Goal: Task Accomplishment & Management: Complete application form

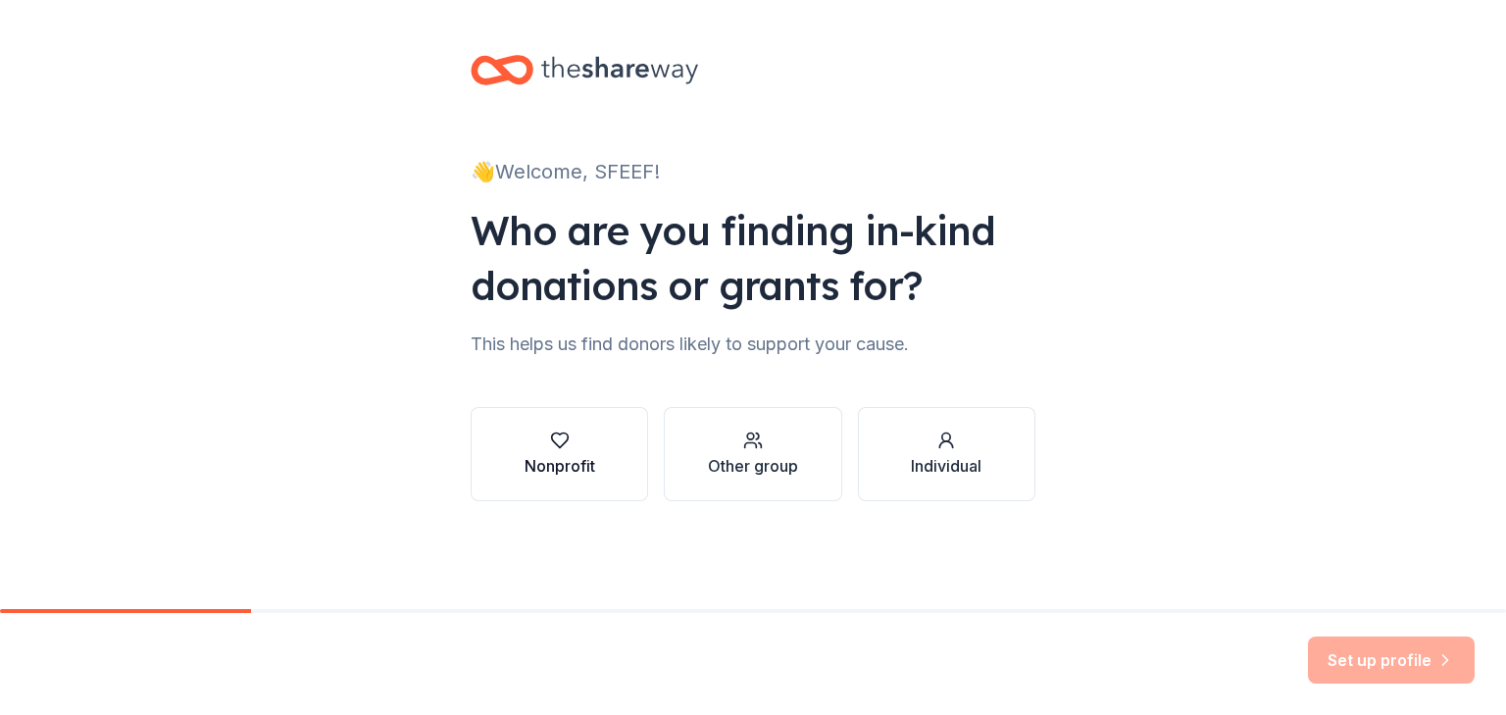
click at [574, 463] on div "Nonprofit" at bounding box center [559, 466] width 71 height 24
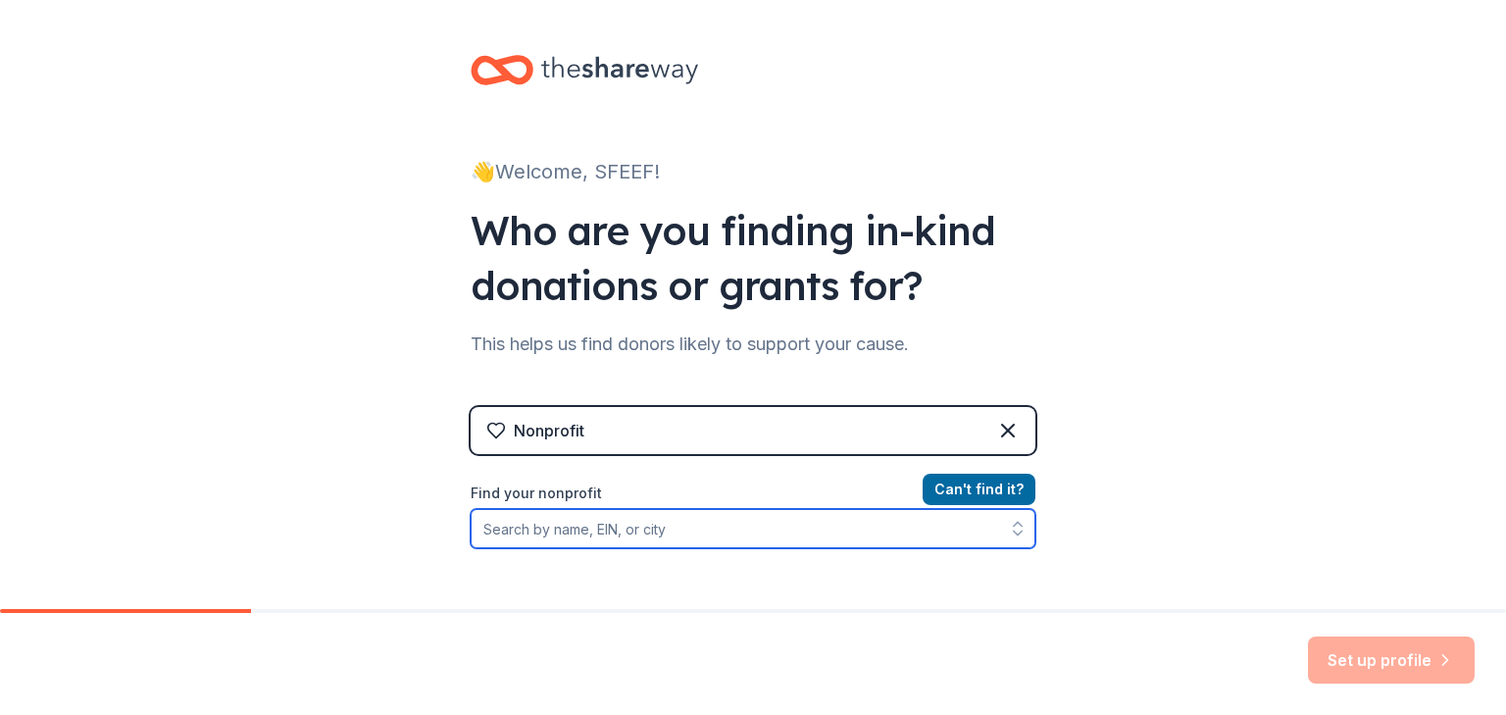
click at [572, 526] on input "Find your nonprofit" at bounding box center [753, 528] width 565 height 39
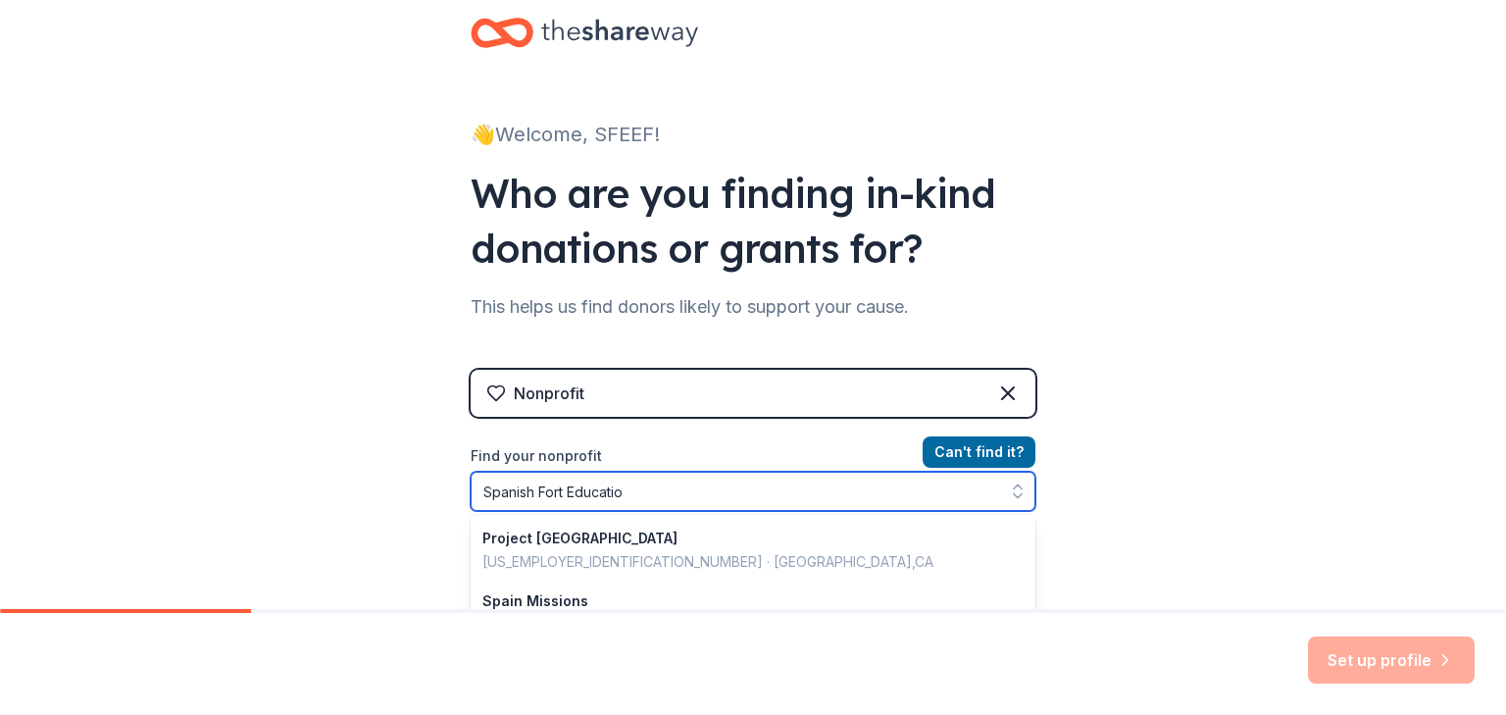
type input "Spanish Fort Education"
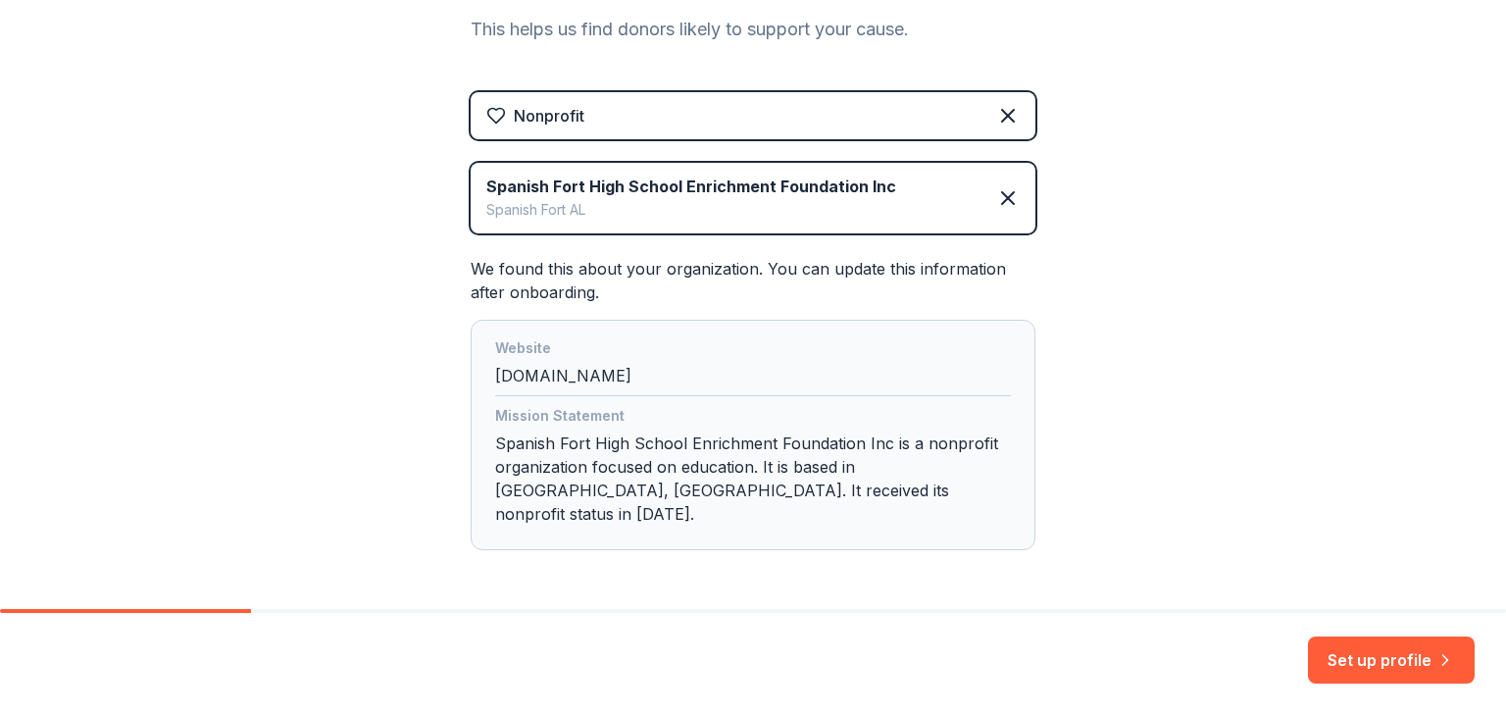
scroll to position [365, 0]
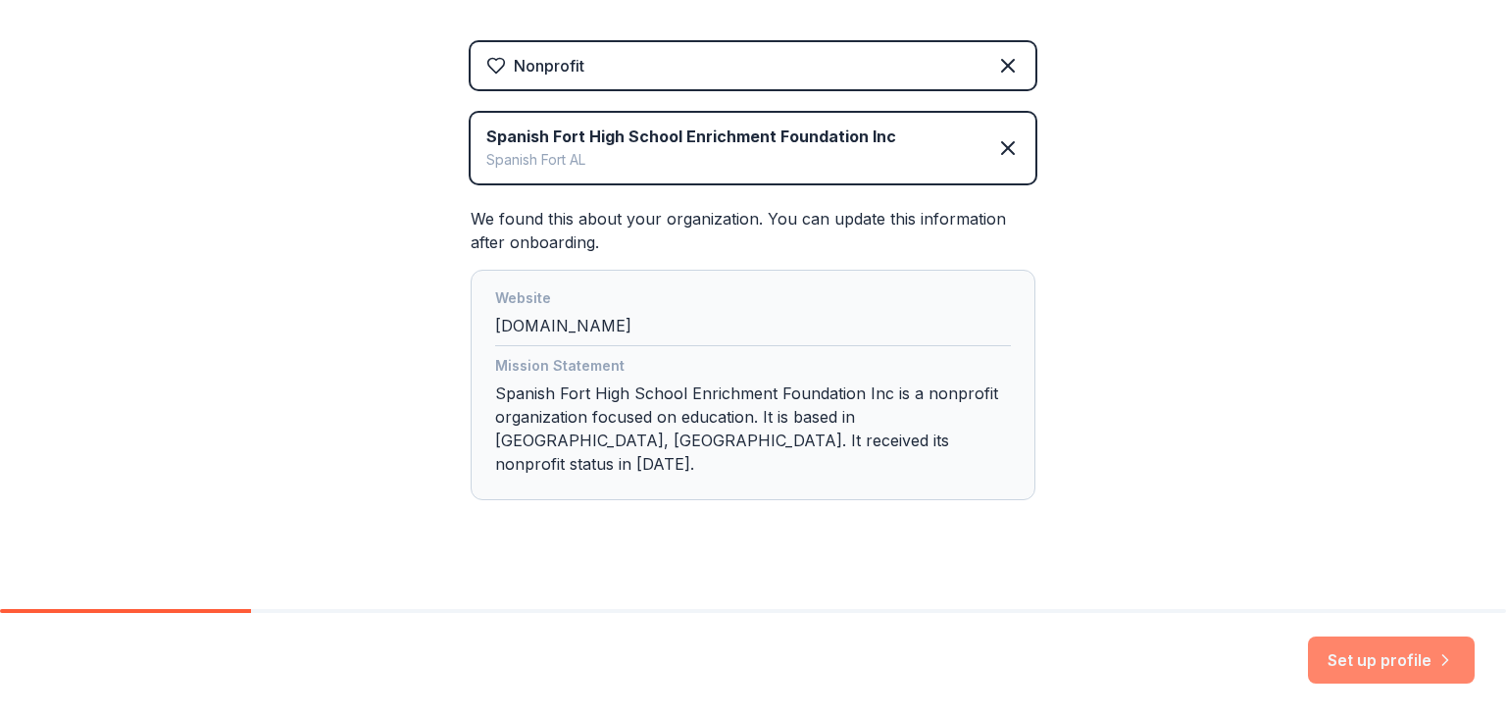
click at [1407, 664] on button "Set up profile" at bounding box center [1391, 659] width 167 height 47
click at [966, 391] on div "Mission Statement Spanish Fort High School Enrichment Foundation Inc is a nonpr…" at bounding box center [753, 418] width 516 height 129
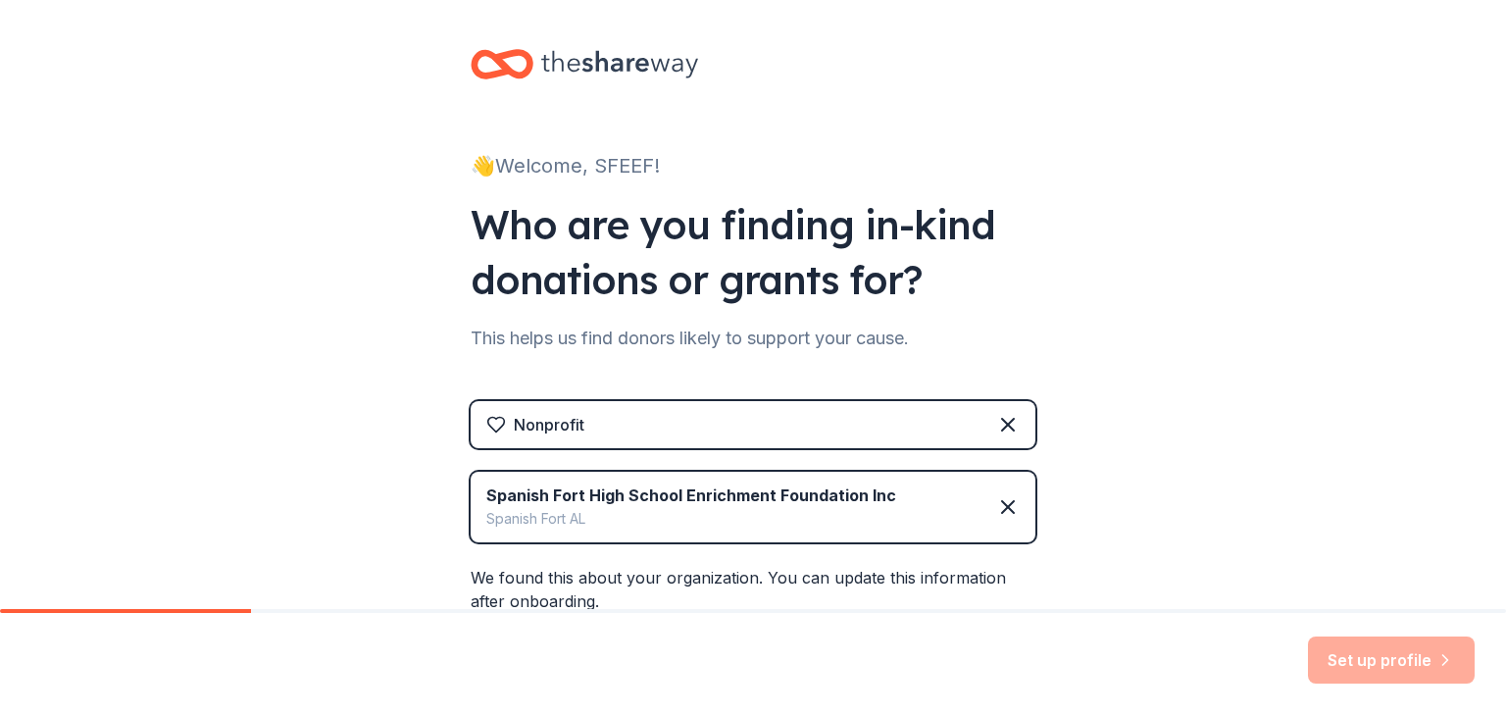
scroll to position [5, 0]
click at [1001, 511] on icon at bounding box center [1008, 508] width 24 height 24
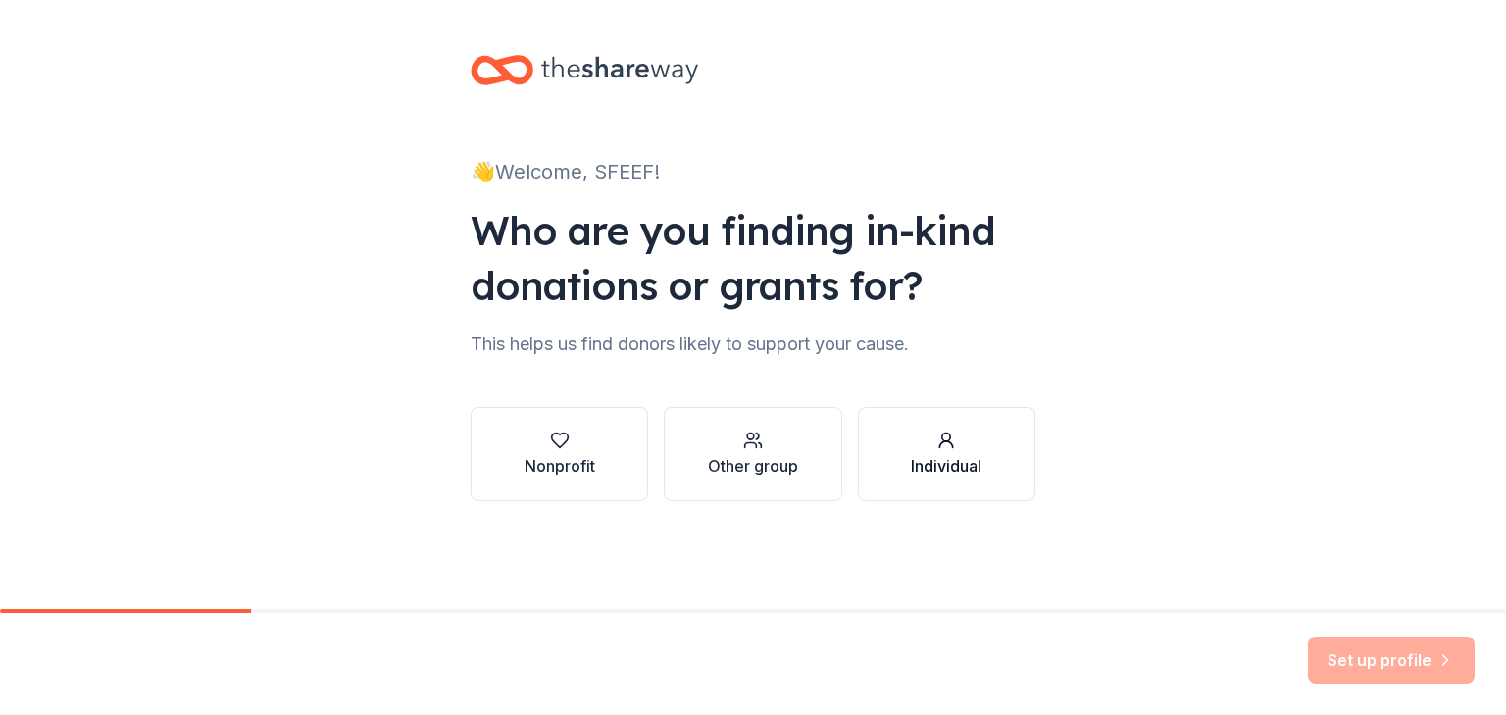
scroll to position [0, 0]
click at [593, 489] on button "Nonprofit" at bounding box center [559, 454] width 177 height 94
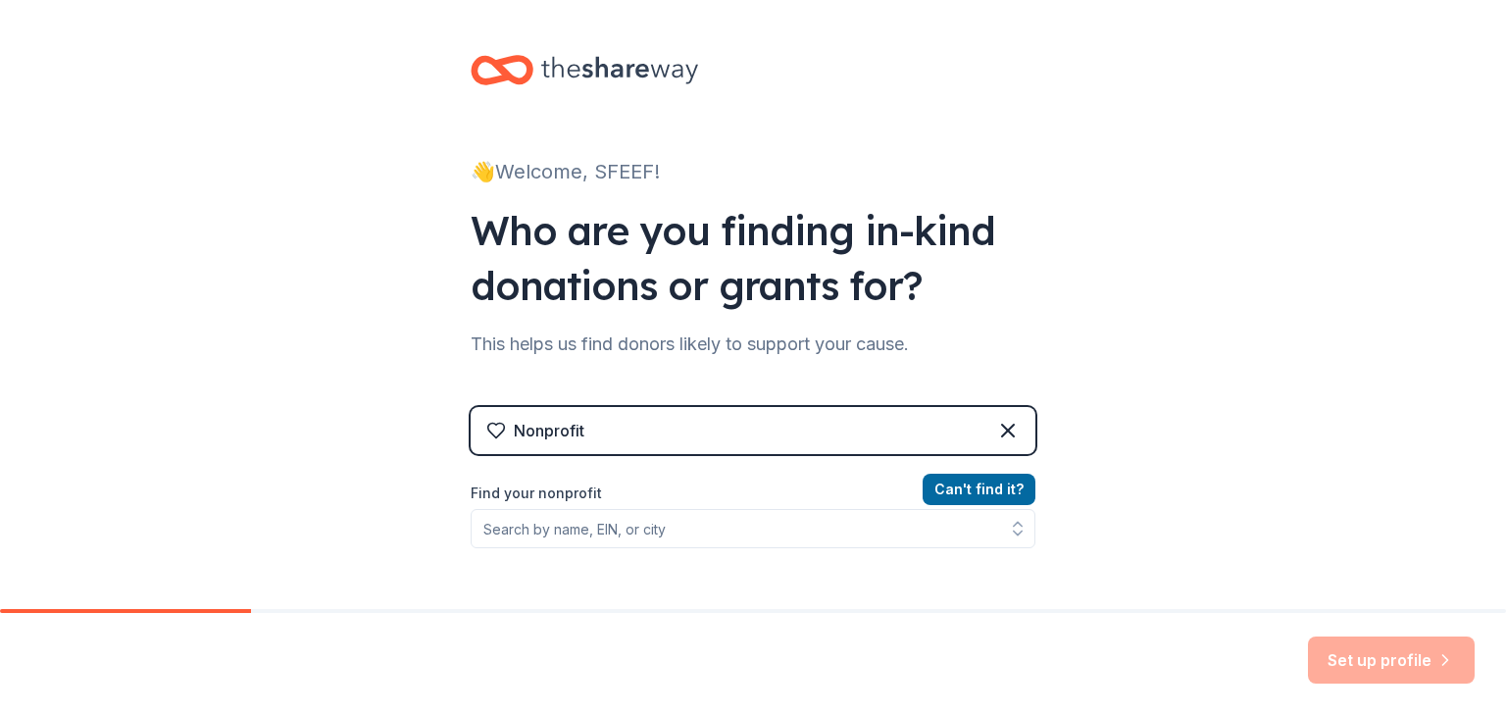
click at [647, 550] on div "Can ' t find it? Find your nonprofit" at bounding box center [753, 590] width 565 height 227
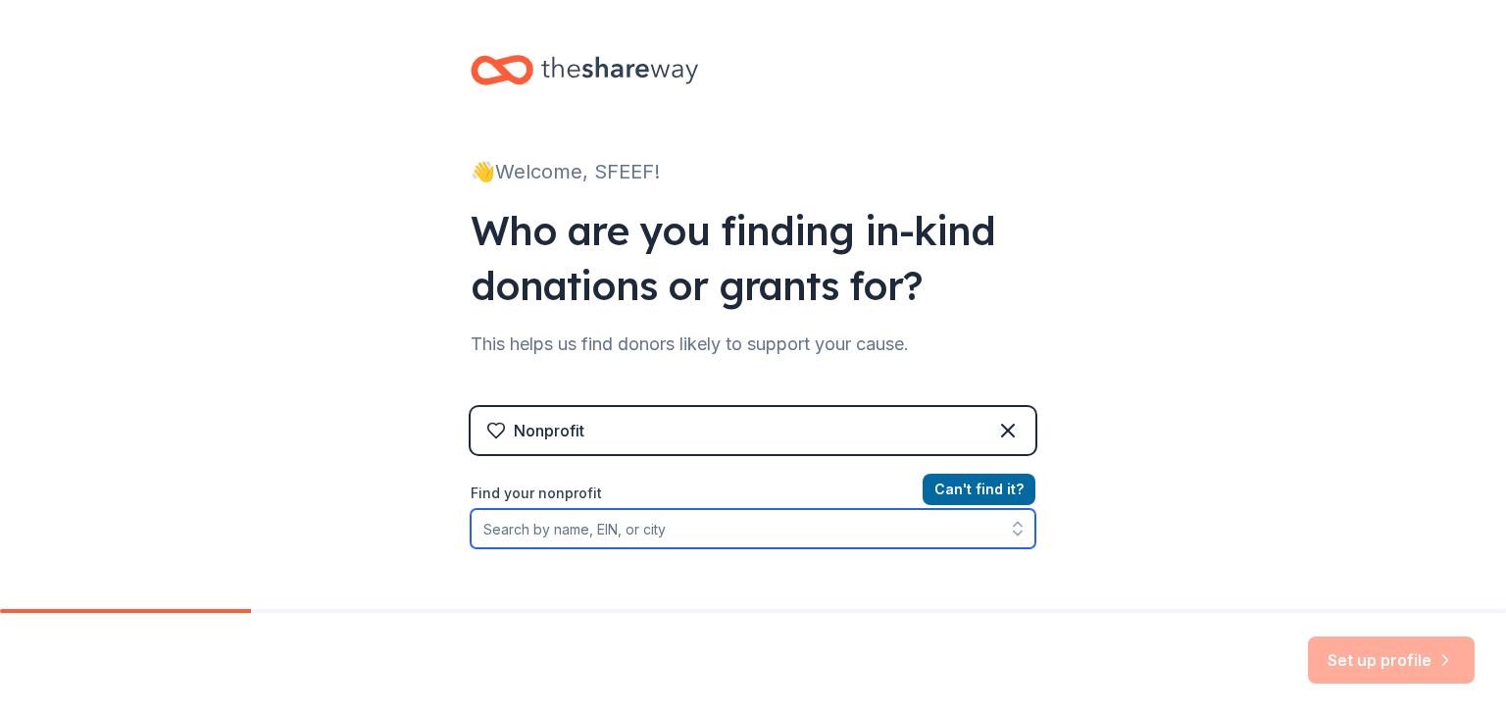
click at [649, 521] on input "Find your nonprofit" at bounding box center [753, 528] width 565 height 39
type input "S"
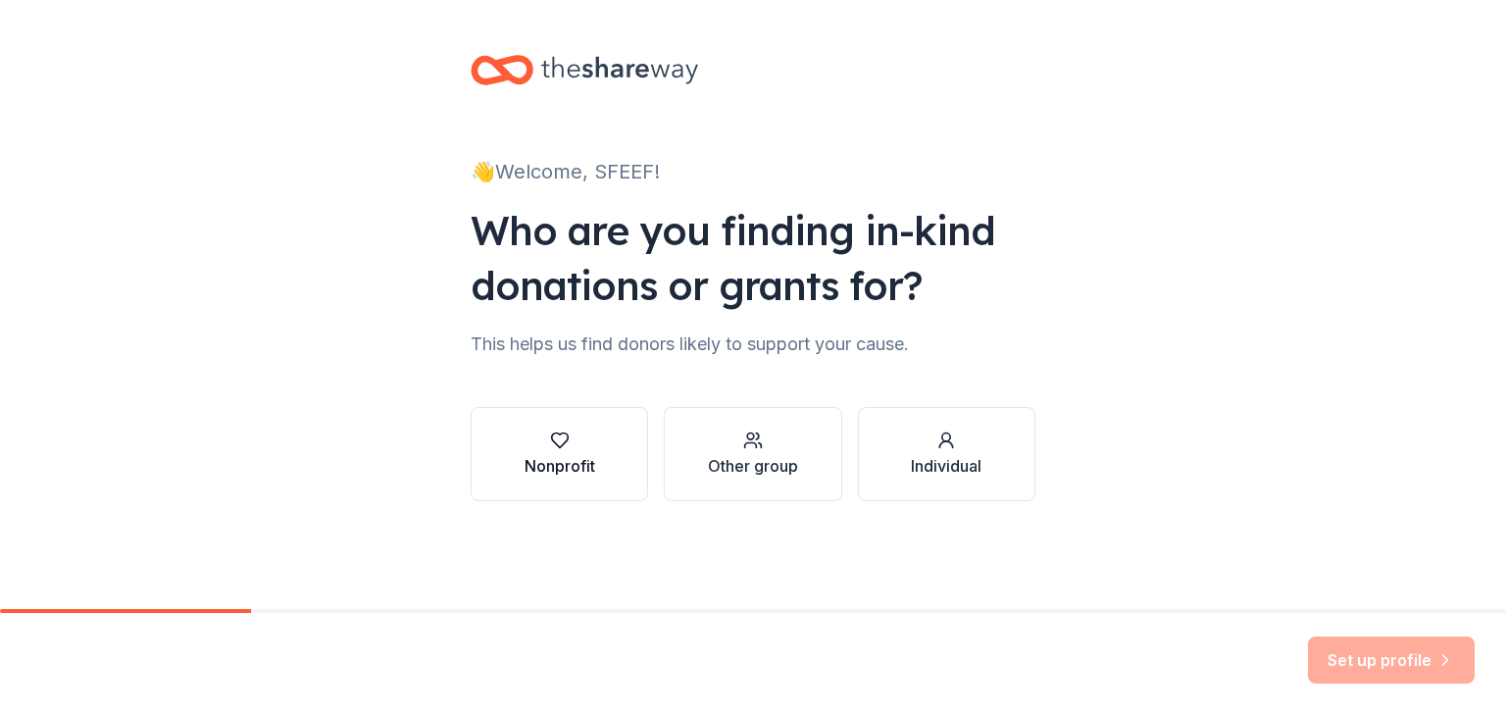
click at [552, 450] on div "Nonprofit" at bounding box center [559, 453] width 71 height 47
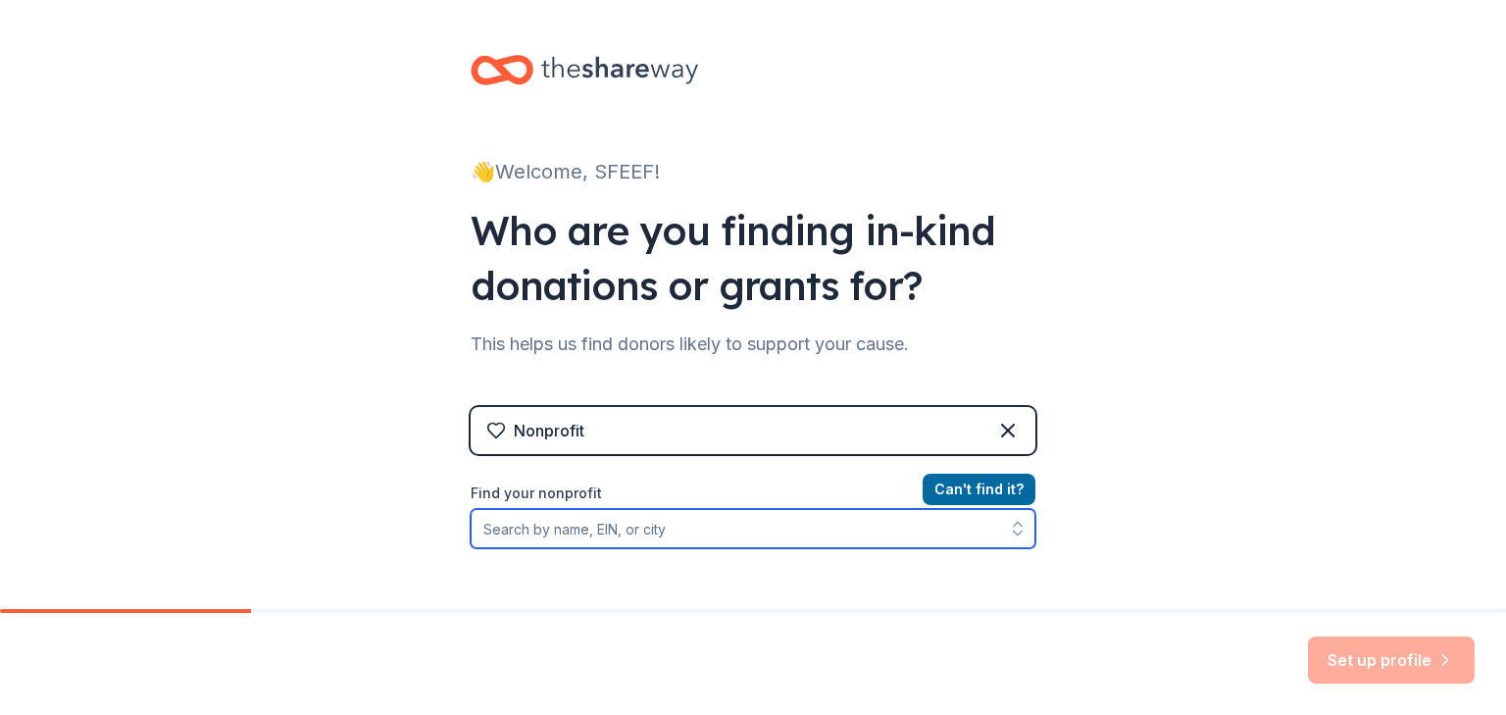
click at [634, 526] on input "Find your nonprofit" at bounding box center [753, 528] width 565 height 39
type input "Spanish fort education"
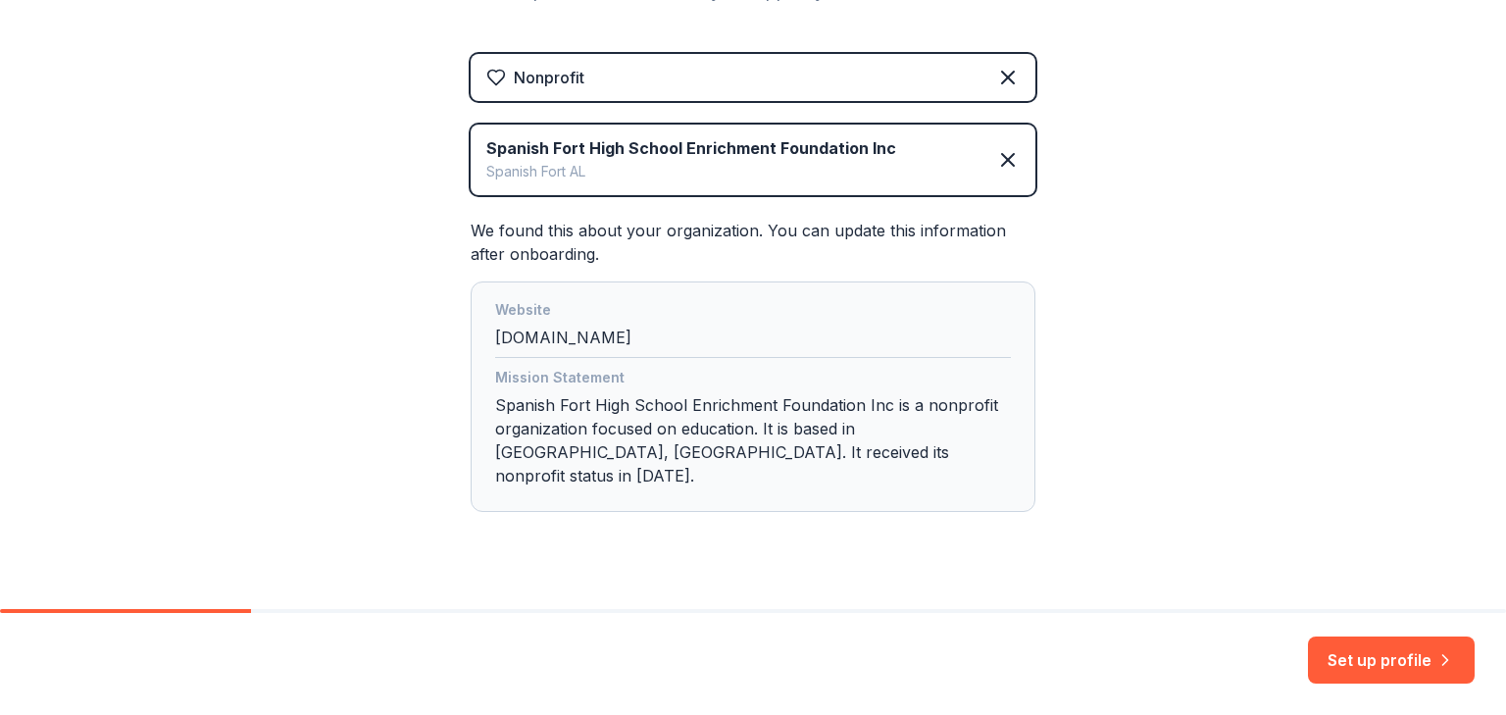
scroll to position [354, 0]
click at [1391, 659] on button "Set up profile" at bounding box center [1391, 659] width 167 height 47
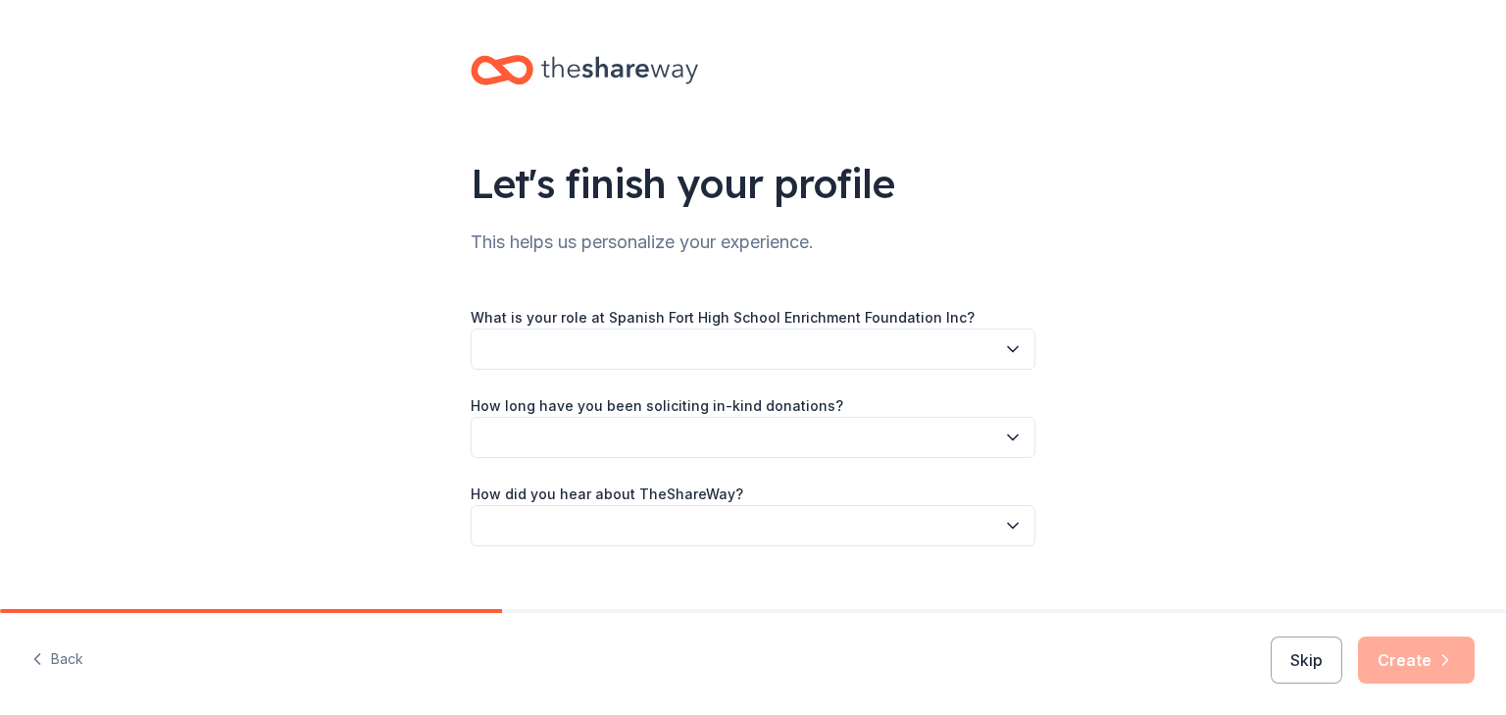
click at [1003, 350] on icon "button" at bounding box center [1013, 349] width 20 height 20
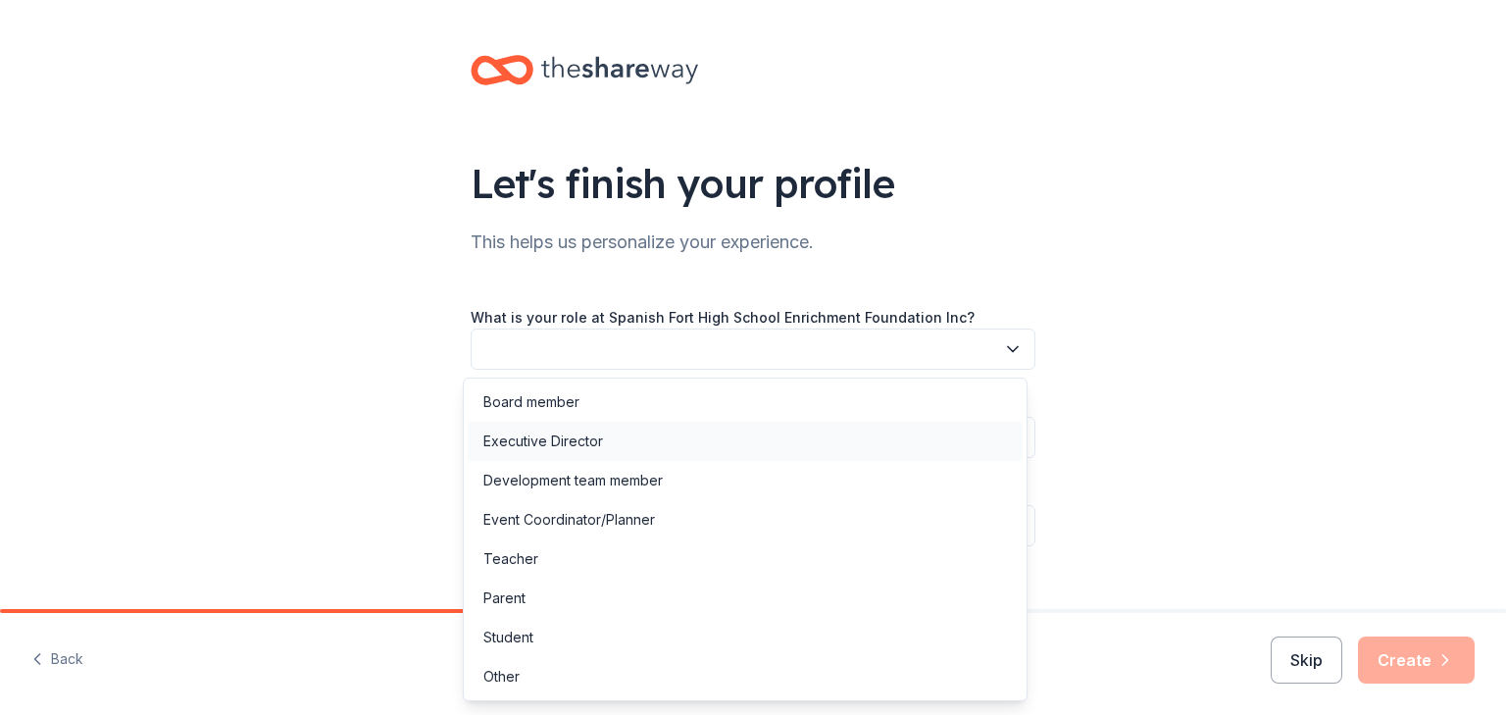
click at [912, 442] on div "Executive Director" at bounding box center [745, 441] width 555 height 39
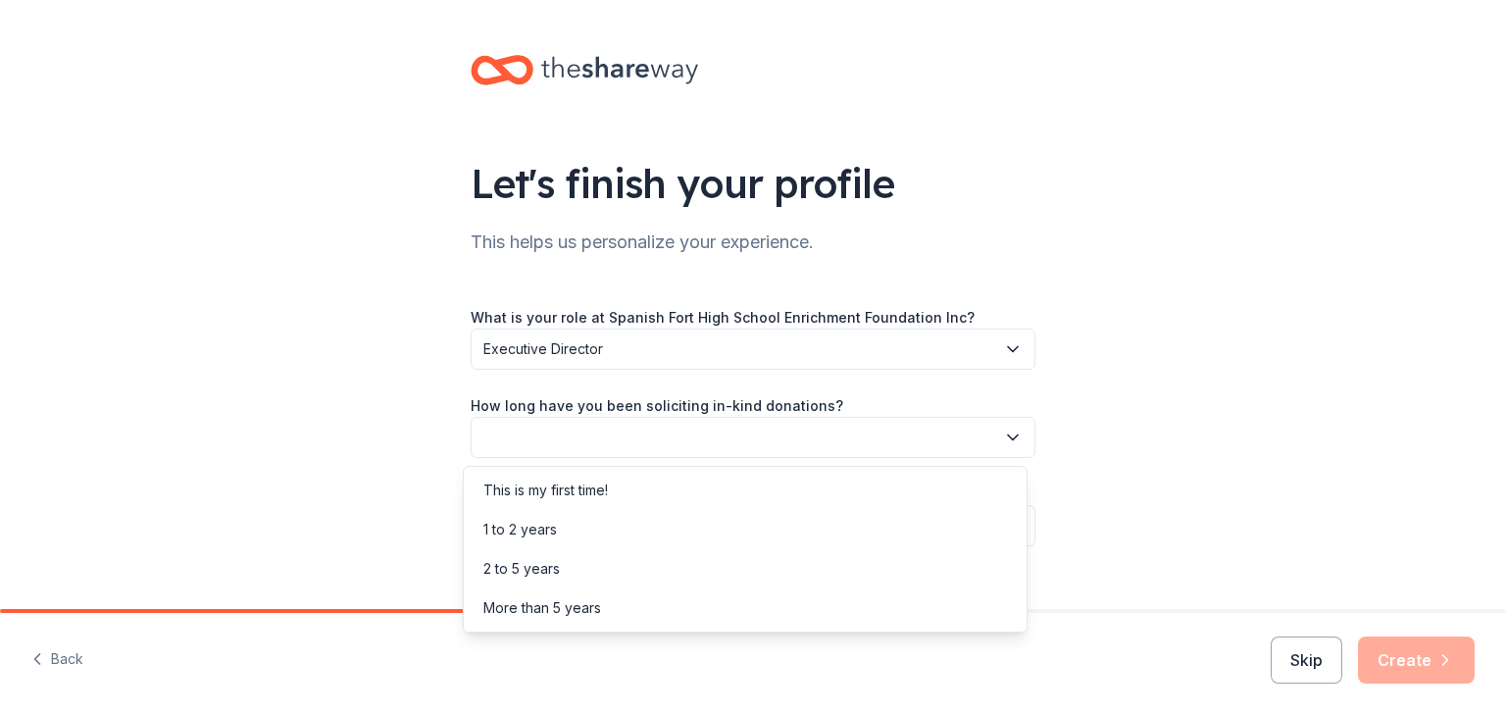
click at [1002, 448] on button "button" at bounding box center [753, 437] width 565 height 41
click at [820, 598] on div "More than 5 years" at bounding box center [745, 607] width 555 height 39
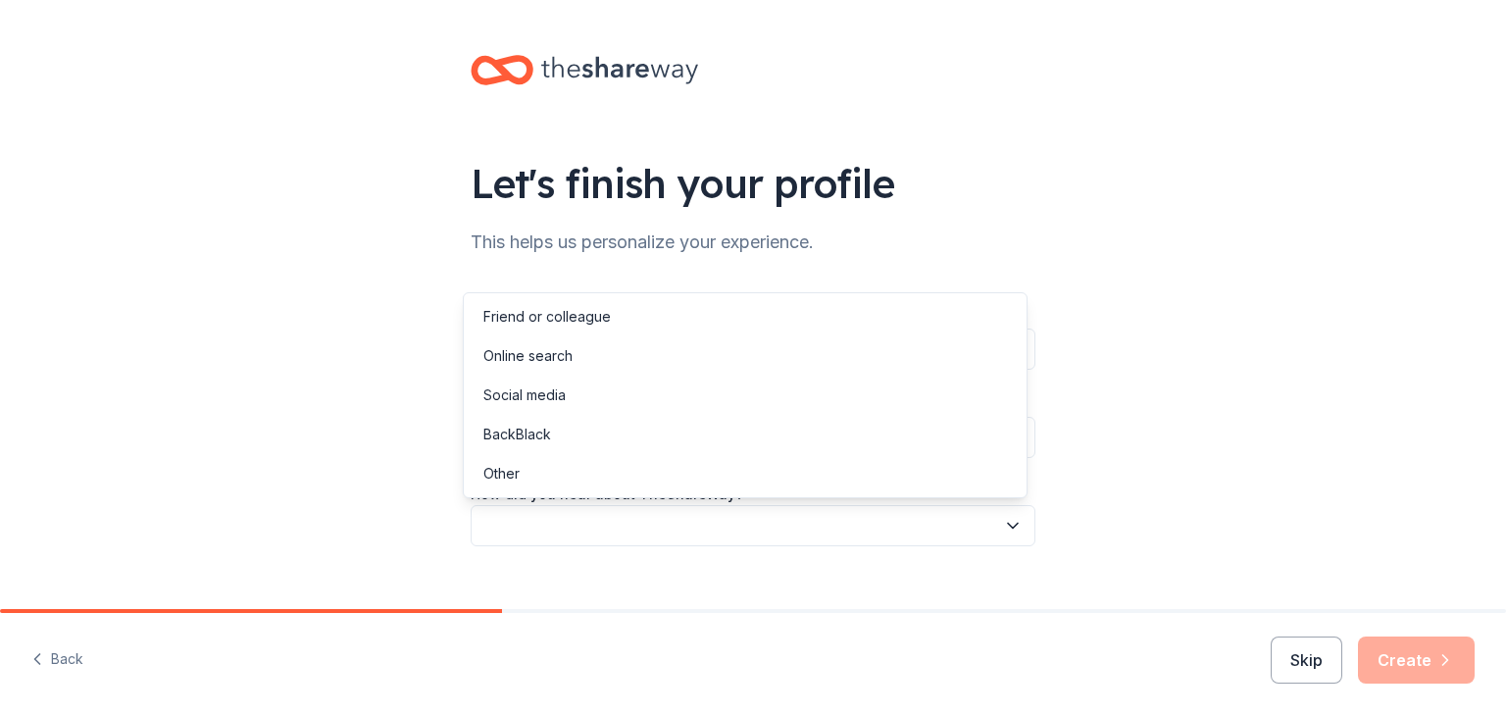
click at [886, 530] on button "button" at bounding box center [753, 525] width 565 height 41
click at [935, 359] on div "Online search" at bounding box center [745, 355] width 555 height 39
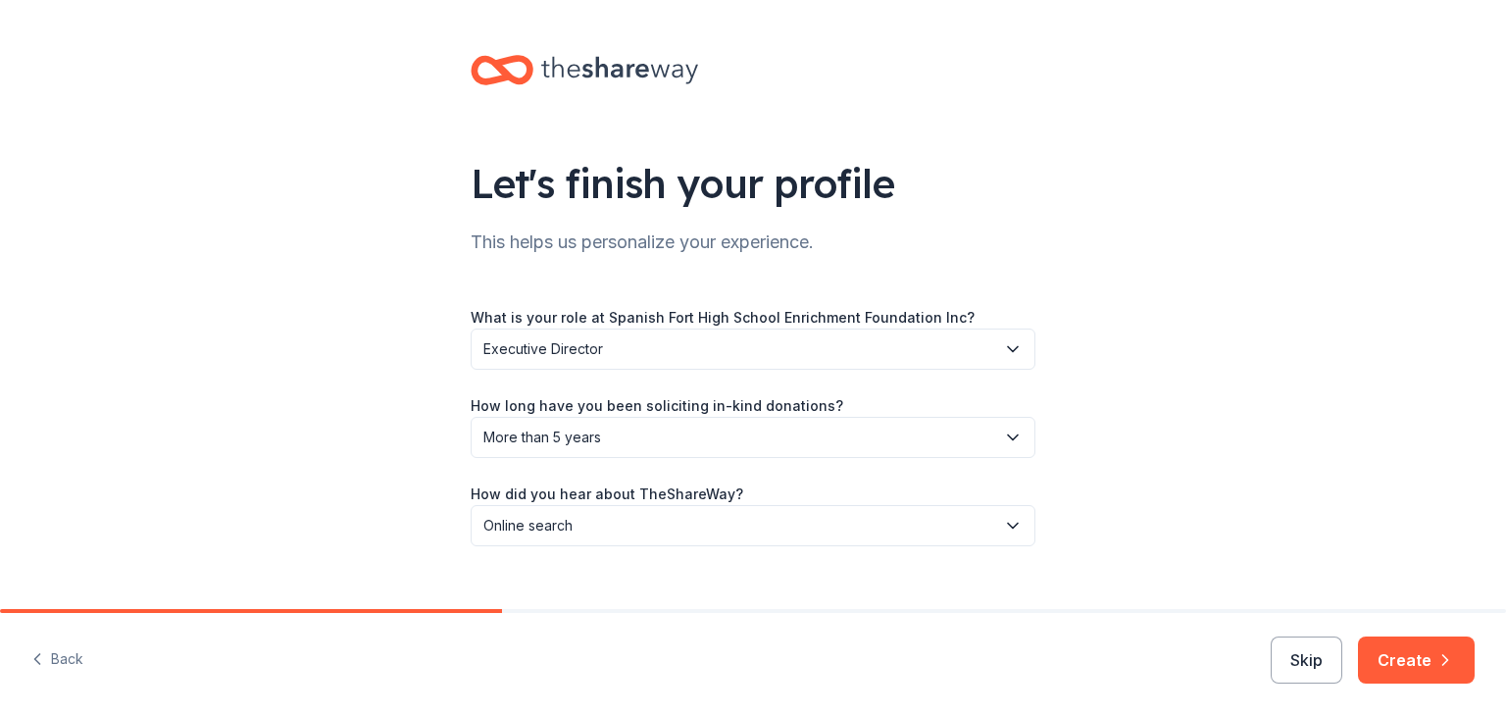
scroll to position [31, 0]
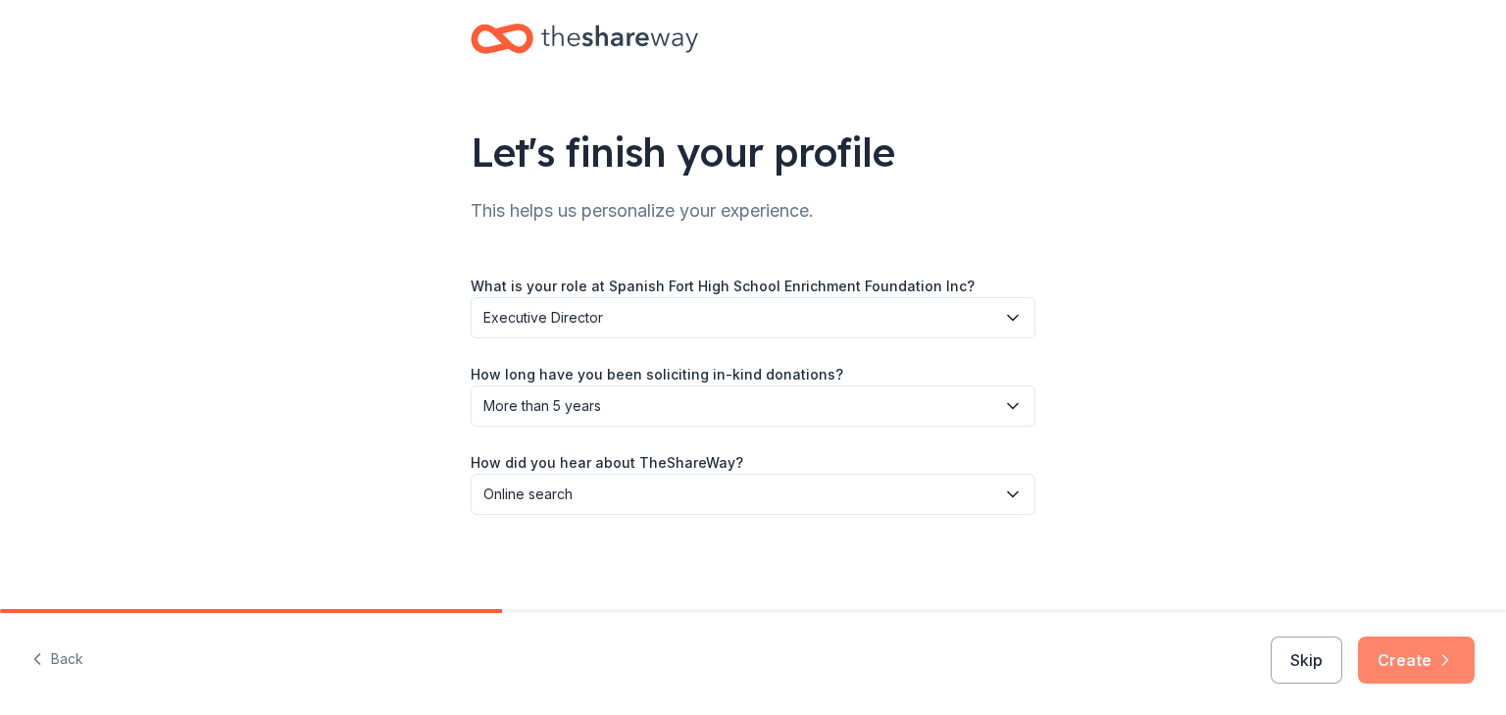
click at [1415, 659] on button "Create" at bounding box center [1416, 659] width 117 height 47
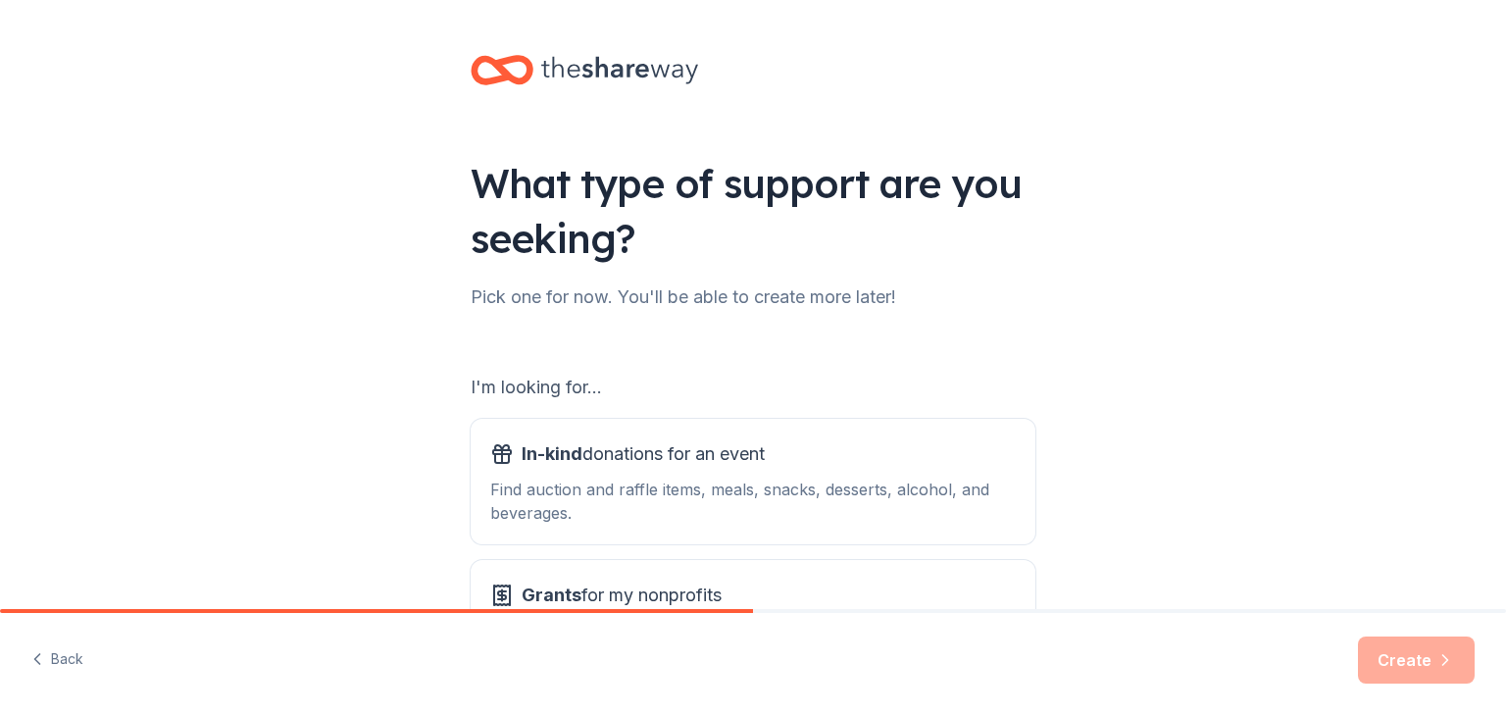
scroll to position [182, 0]
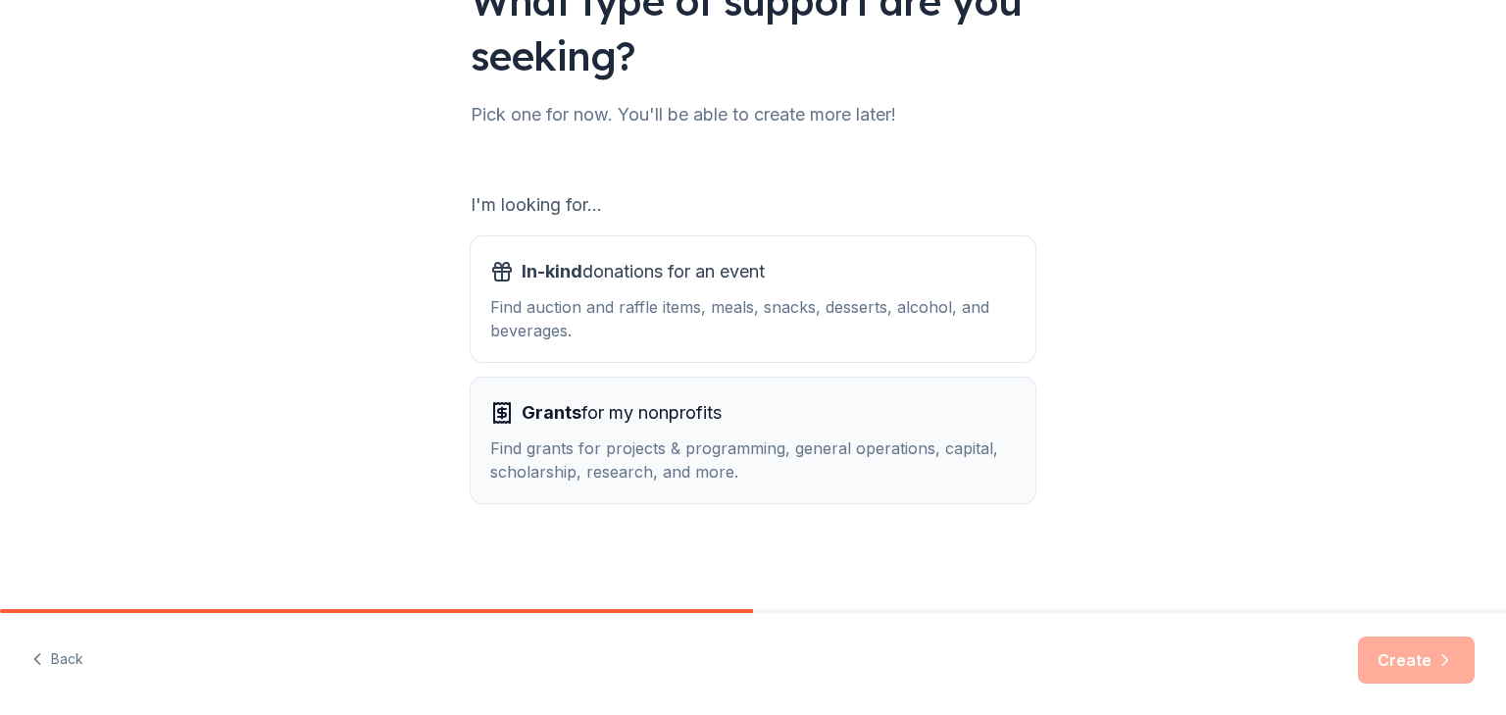
click at [832, 455] on div "Find grants for projects & programming, general operations, capital, scholarshi…" at bounding box center [752, 459] width 525 height 47
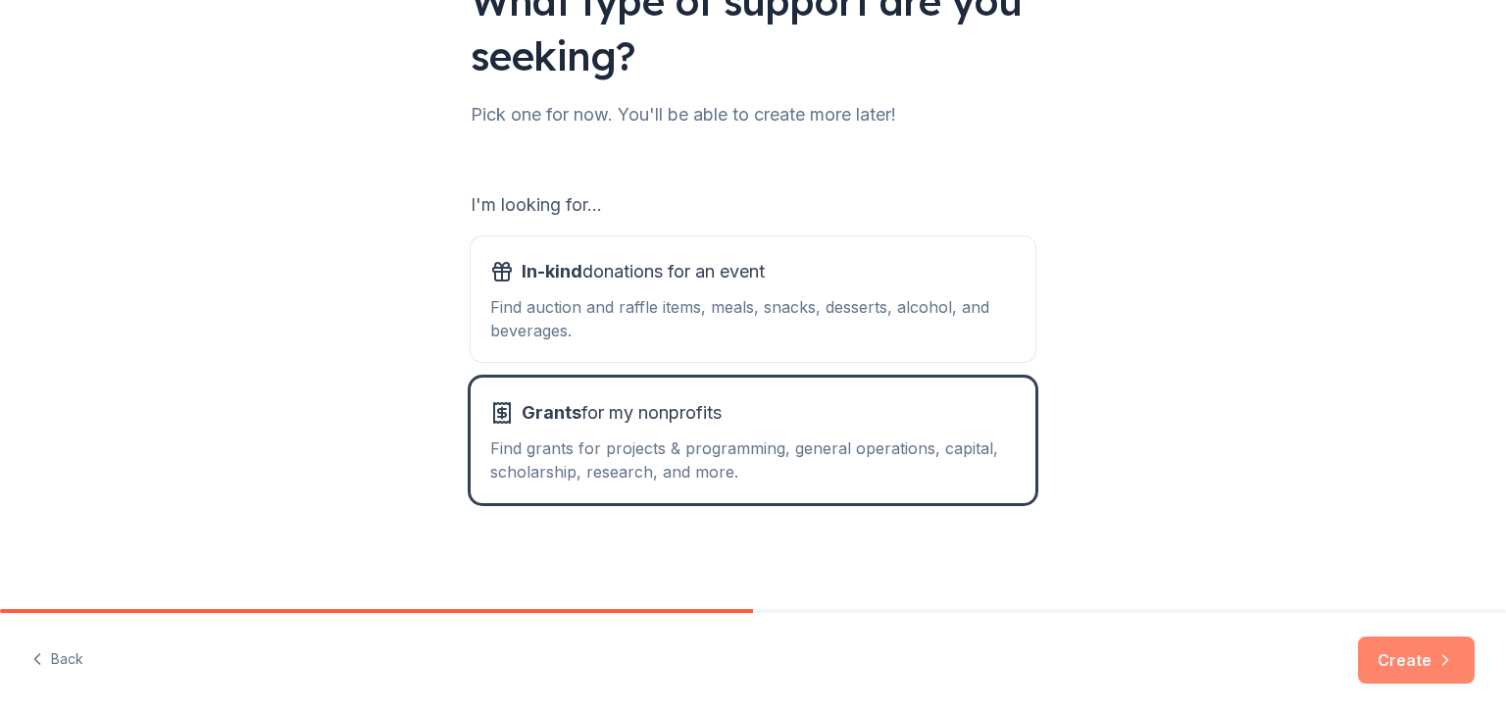
click at [1408, 653] on button "Create" at bounding box center [1416, 659] width 117 height 47
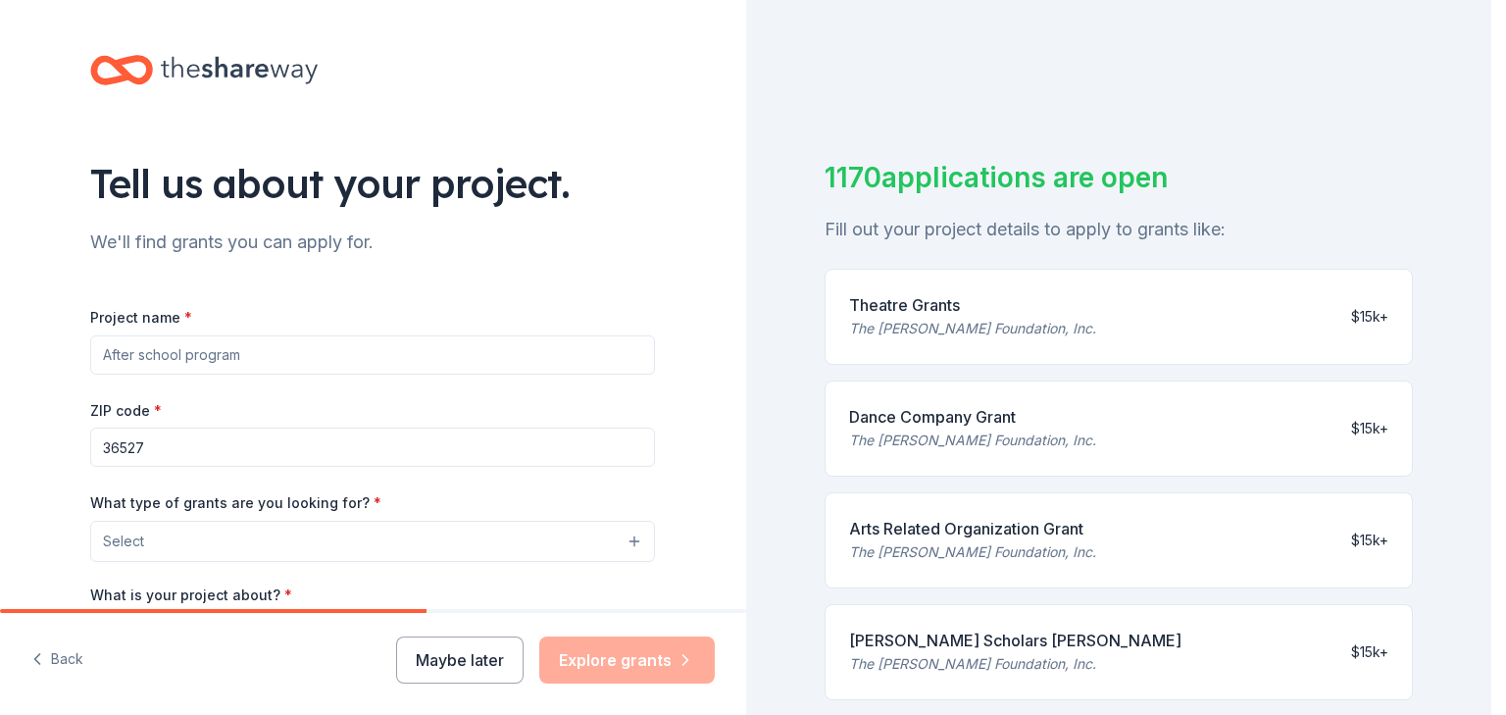
click at [623, 543] on button "Select" at bounding box center [372, 541] width 565 height 41
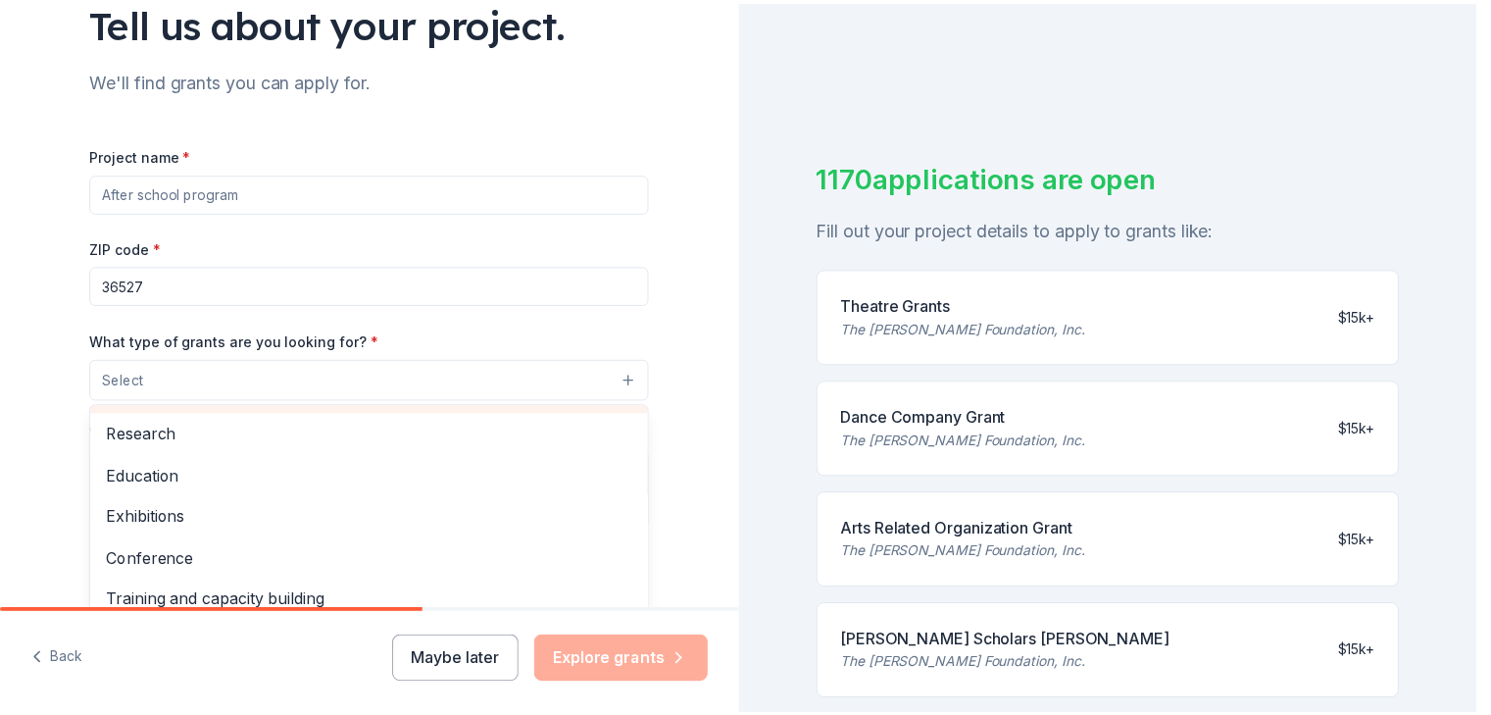
scroll to position [164, 0]
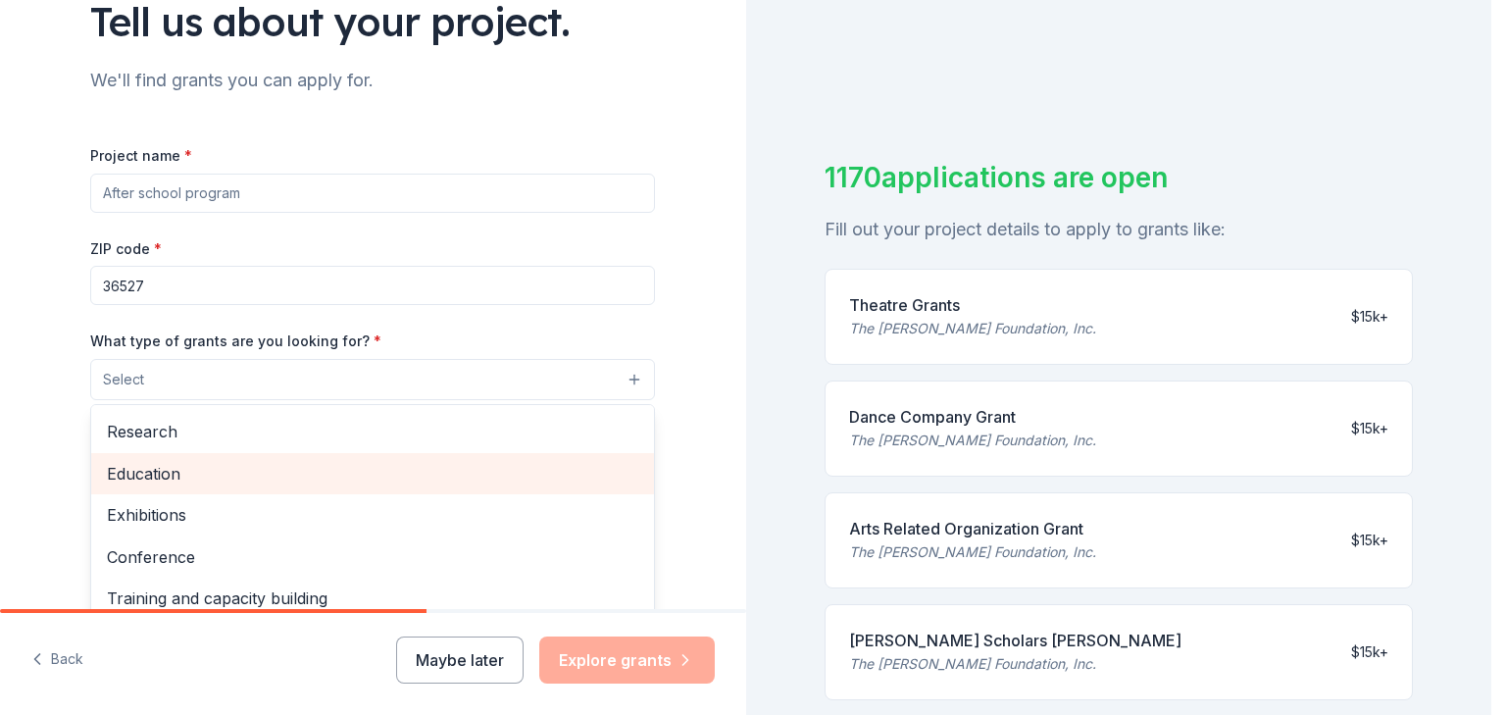
click at [561, 467] on span "Education" at bounding box center [372, 473] width 531 height 25
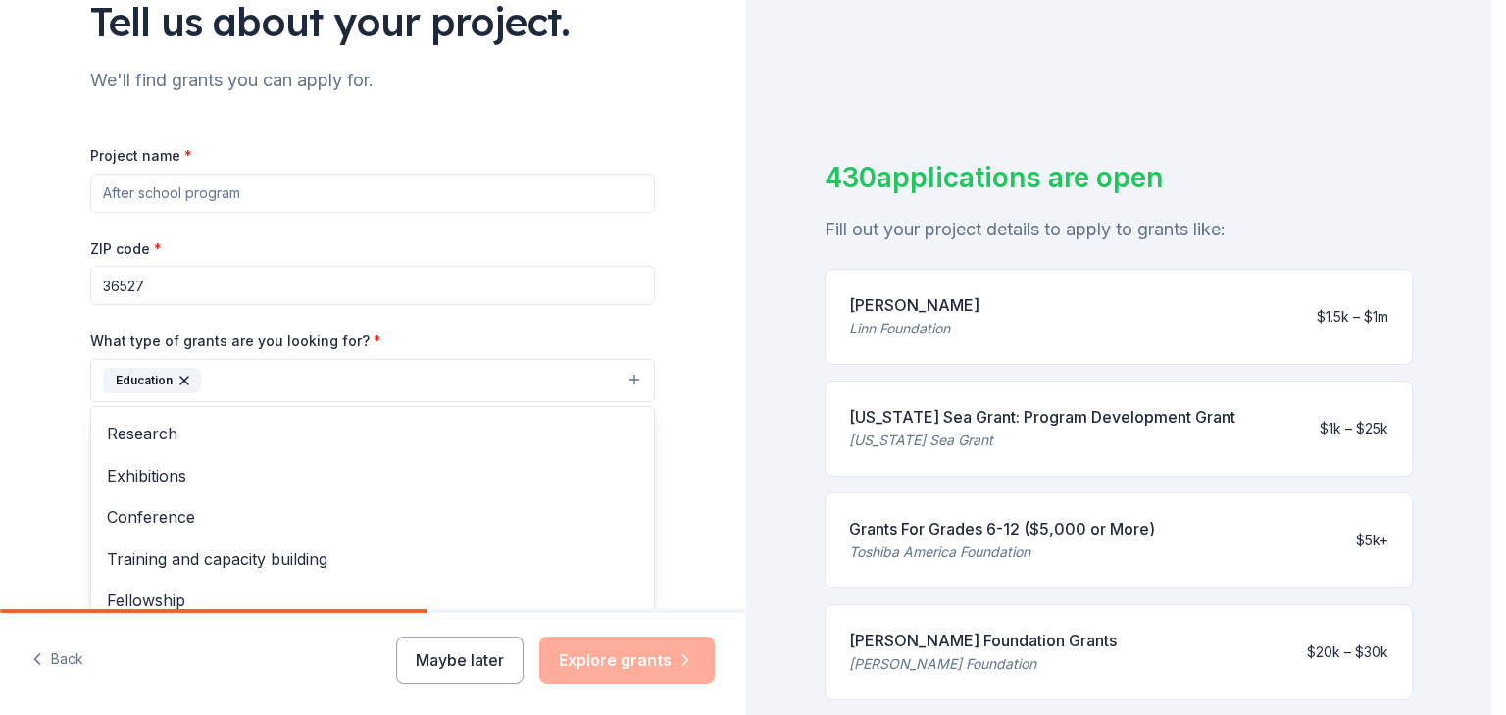
click at [529, 185] on div "Project name * ZIP code * 36527 What type of grants are you looking for? * Educ…" at bounding box center [372, 413] width 565 height 540
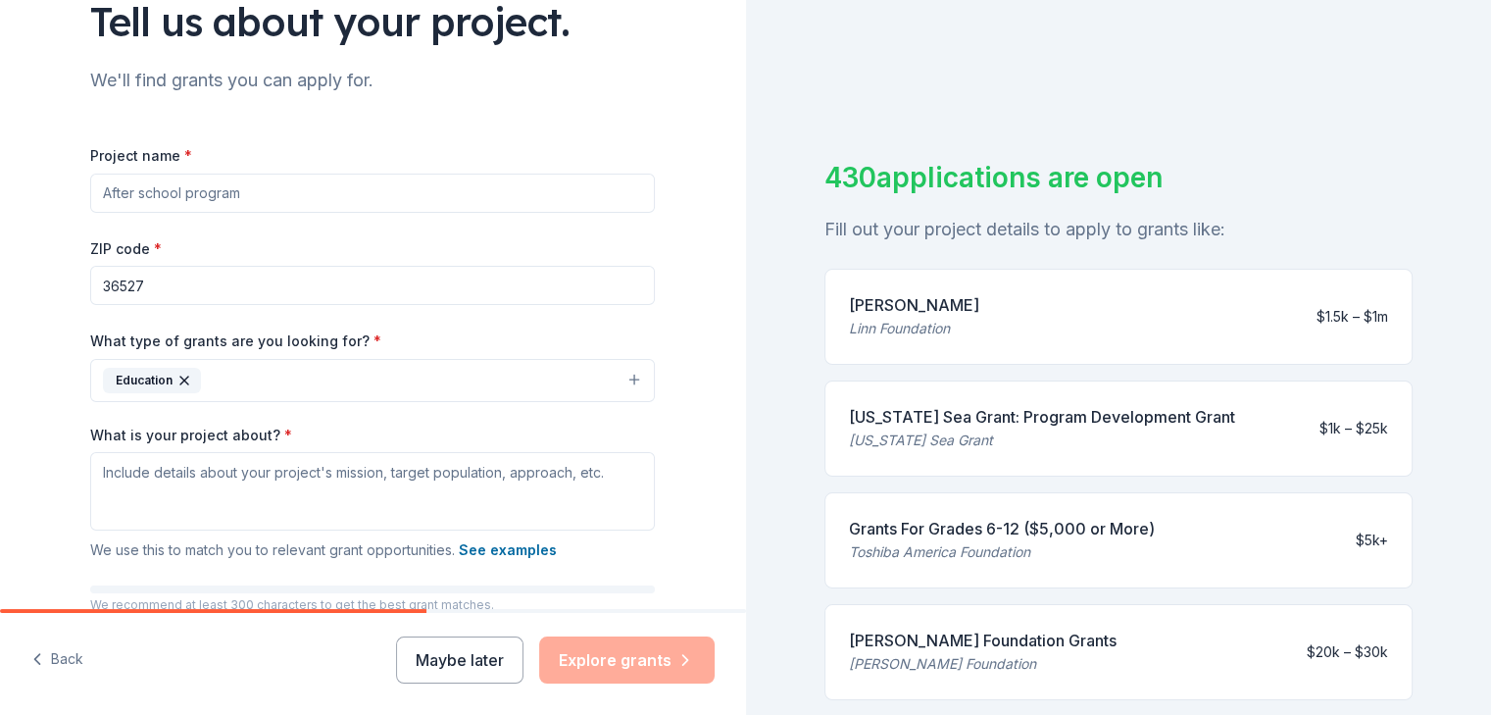
click at [495, 197] on input "Project name *" at bounding box center [372, 193] width 565 height 39
type input "Education Enrichment"
click at [347, 479] on textarea "What is your project about? *" at bounding box center [372, 491] width 565 height 78
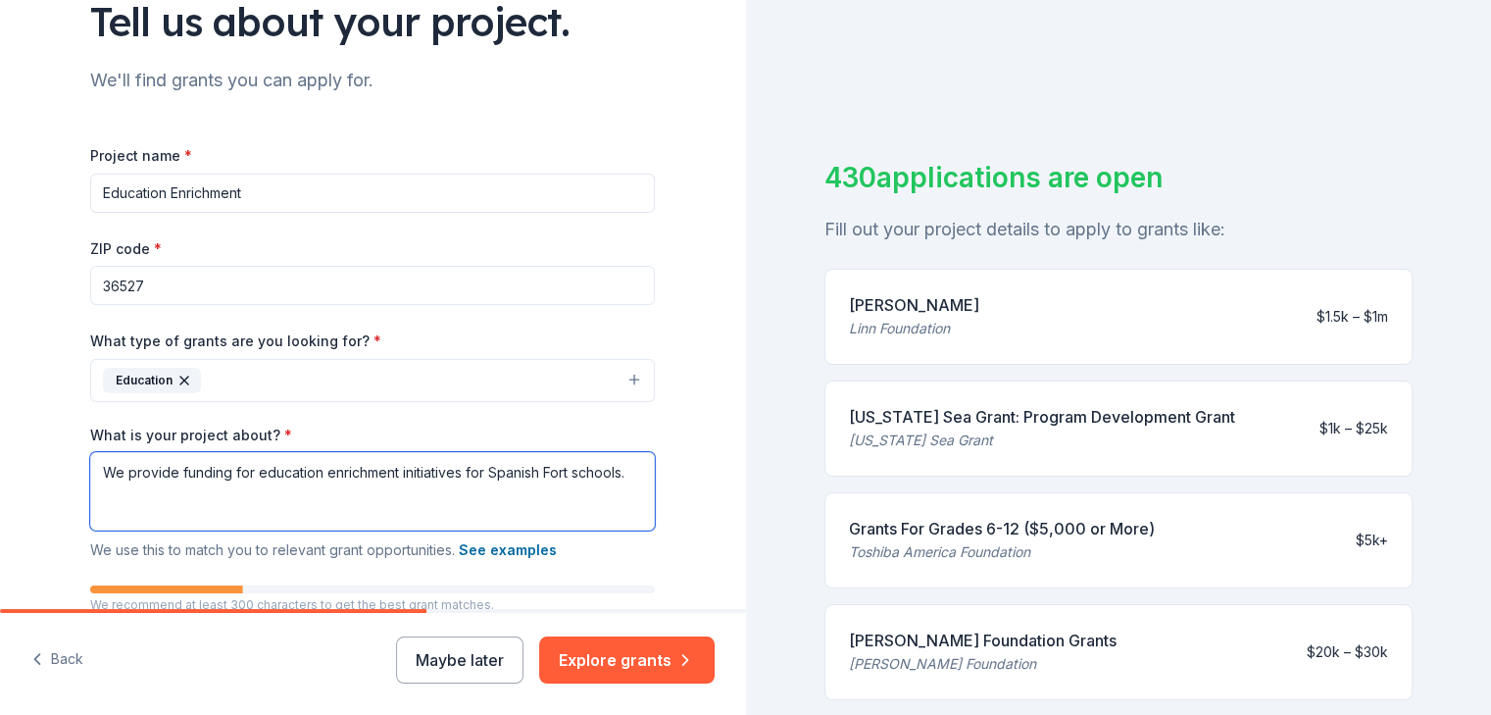
click at [246, 470] on textarea "We provide funding for education enrichment initiatives for Spanish Fort school…" at bounding box center [372, 491] width 565 height 78
click at [259, 490] on textarea "We provide funding for student education enrichment initiatives for Spanish For…" at bounding box center [372, 491] width 565 height 78
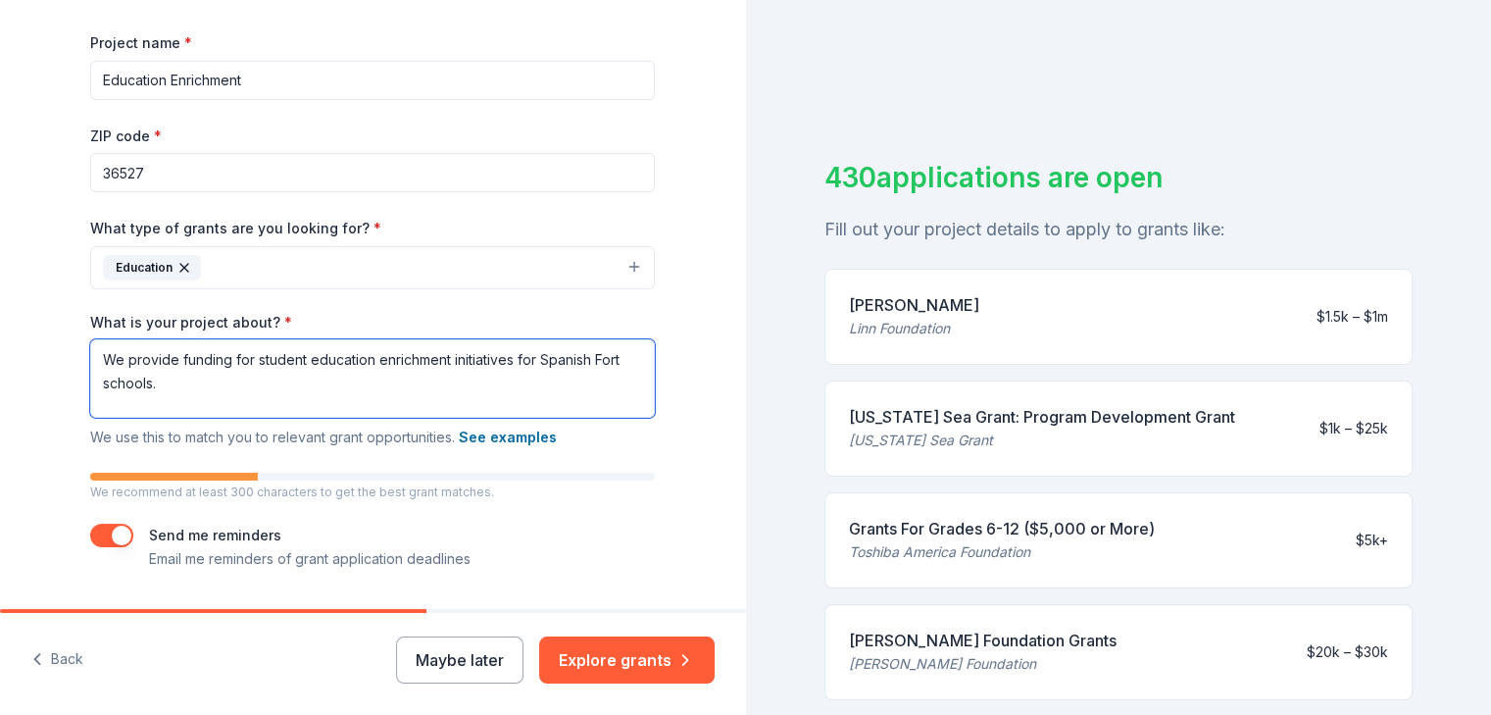
scroll to position [329, 0]
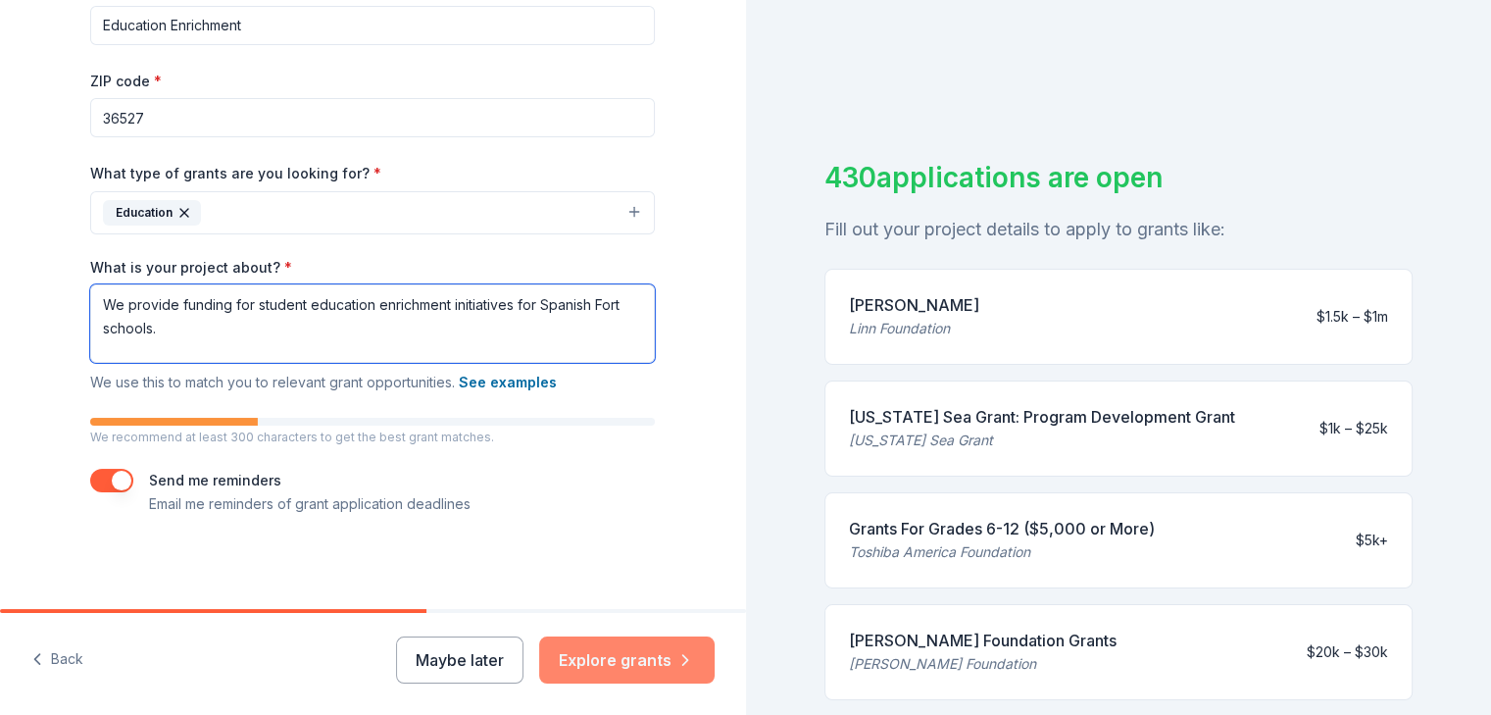
type textarea "We provide funding for student education enrichment initiatives for Spanish For…"
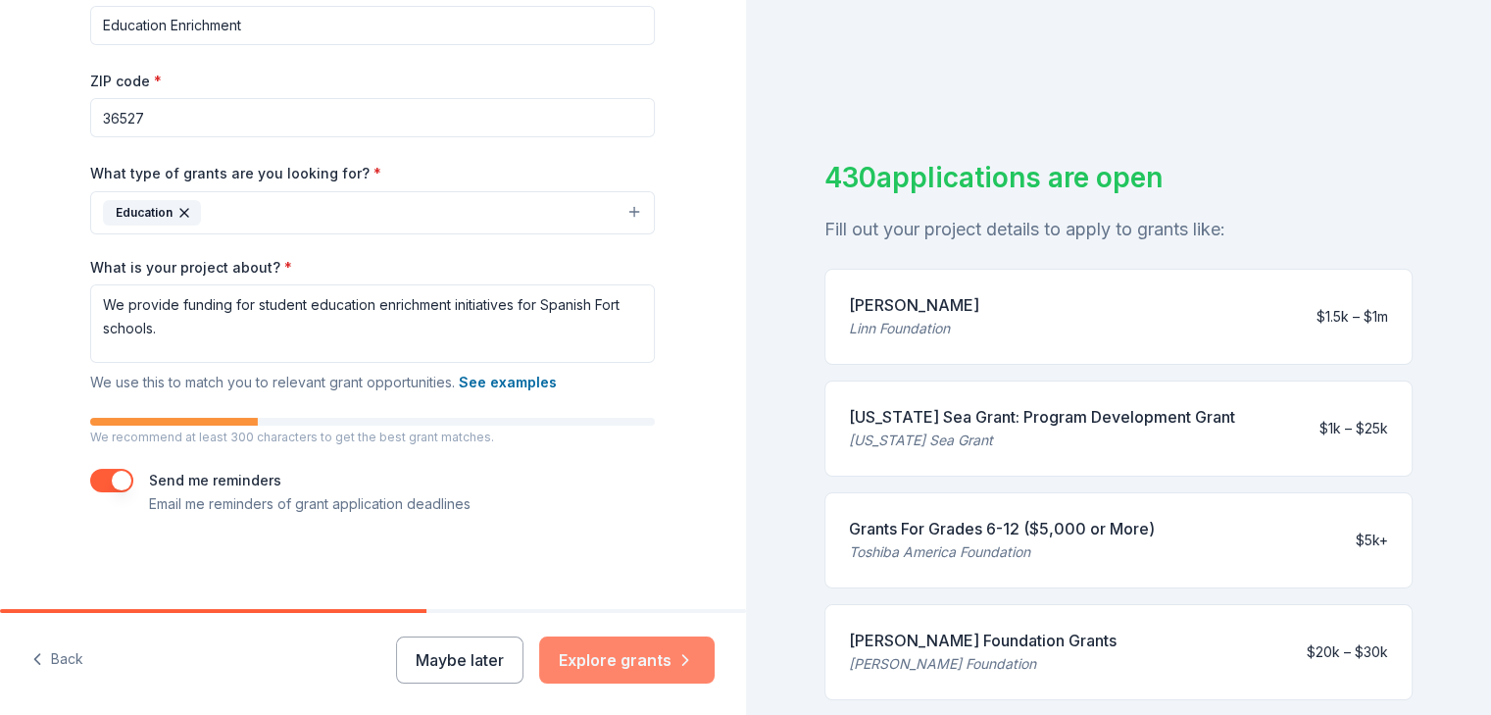
click at [620, 661] on button "Explore grants" at bounding box center [626, 659] width 175 height 47
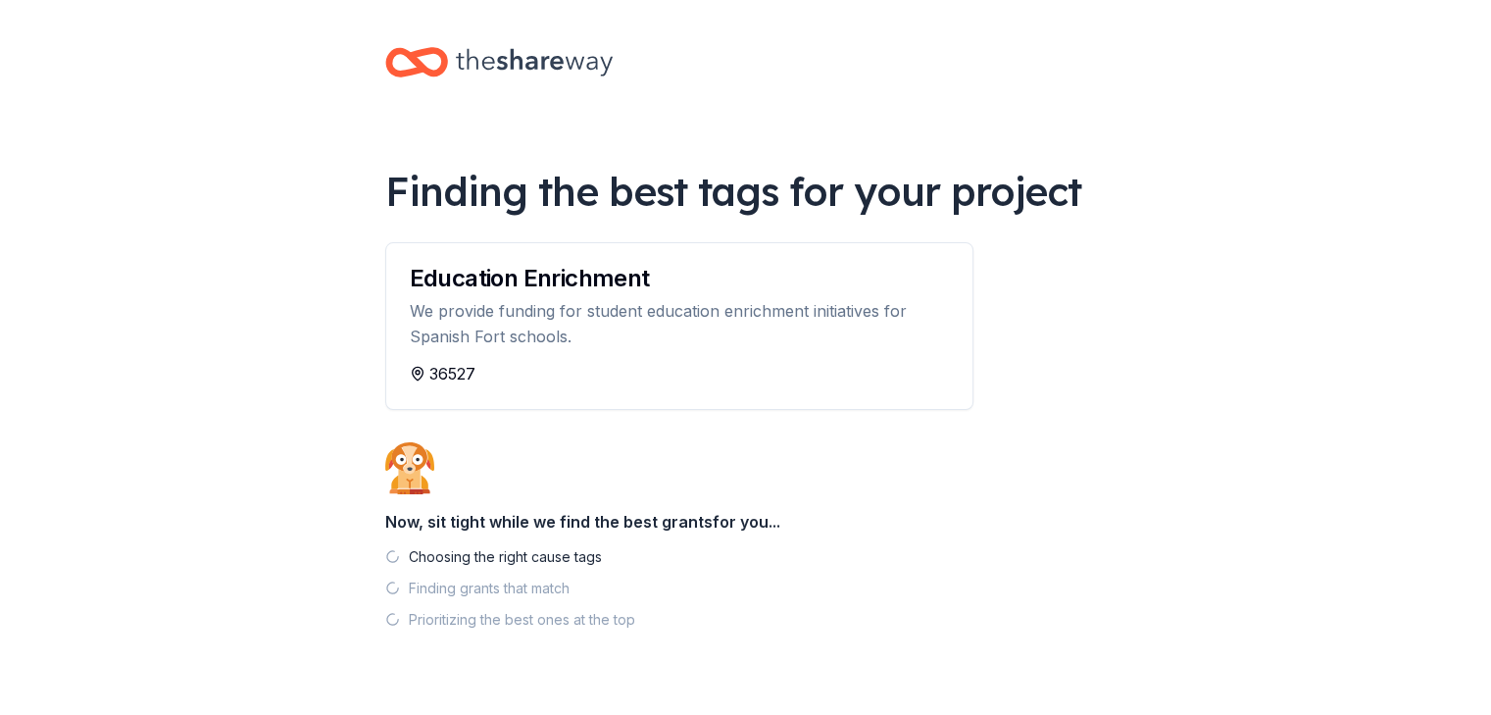
scroll to position [45, 0]
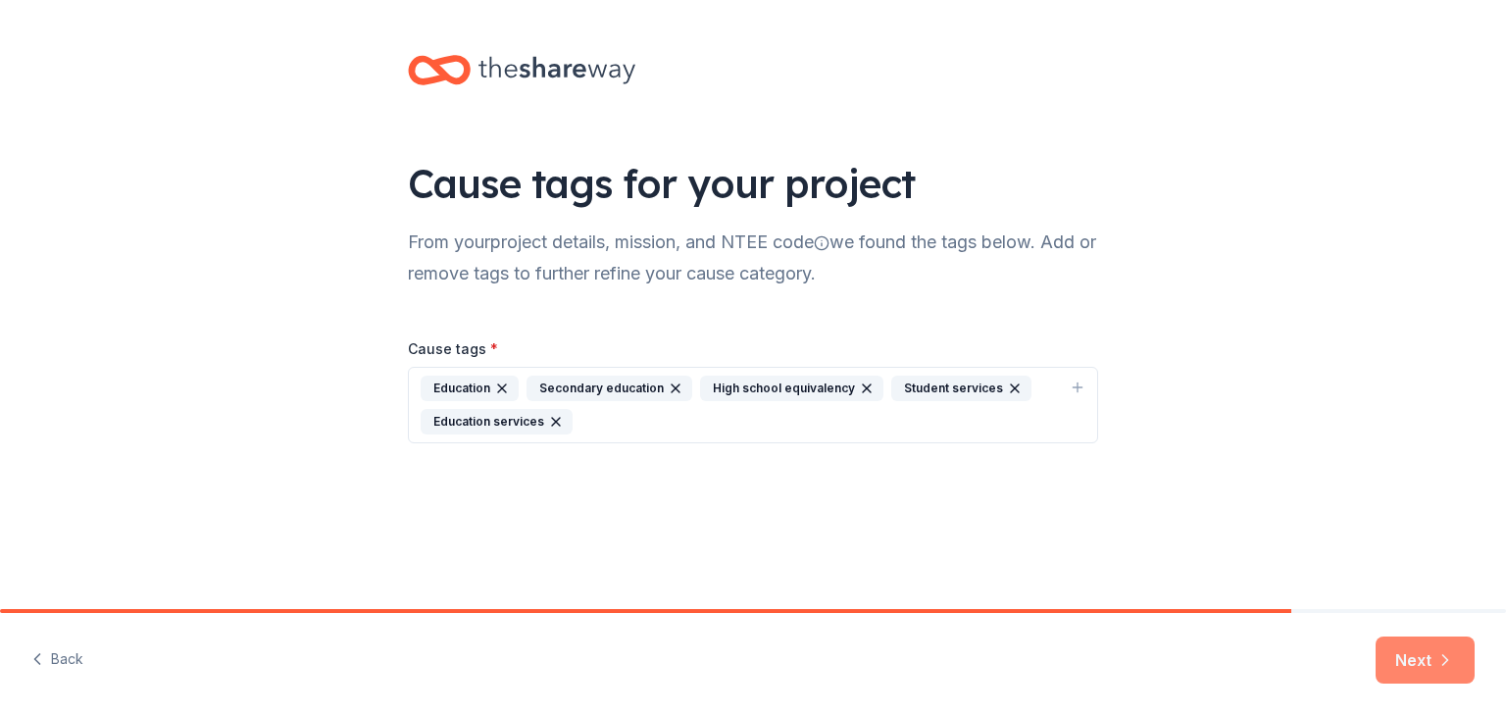
click at [1414, 666] on button "Next" at bounding box center [1424, 659] width 99 height 47
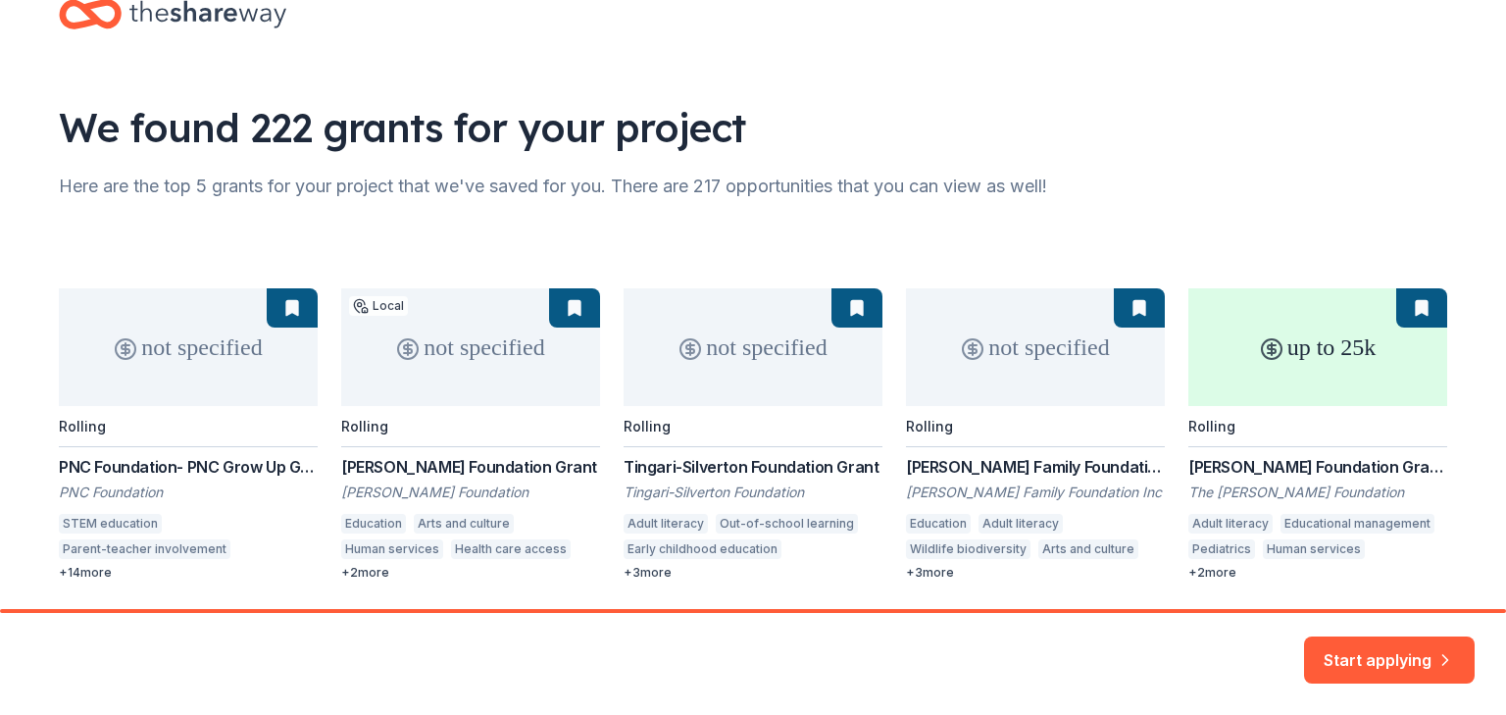
scroll to position [67, 0]
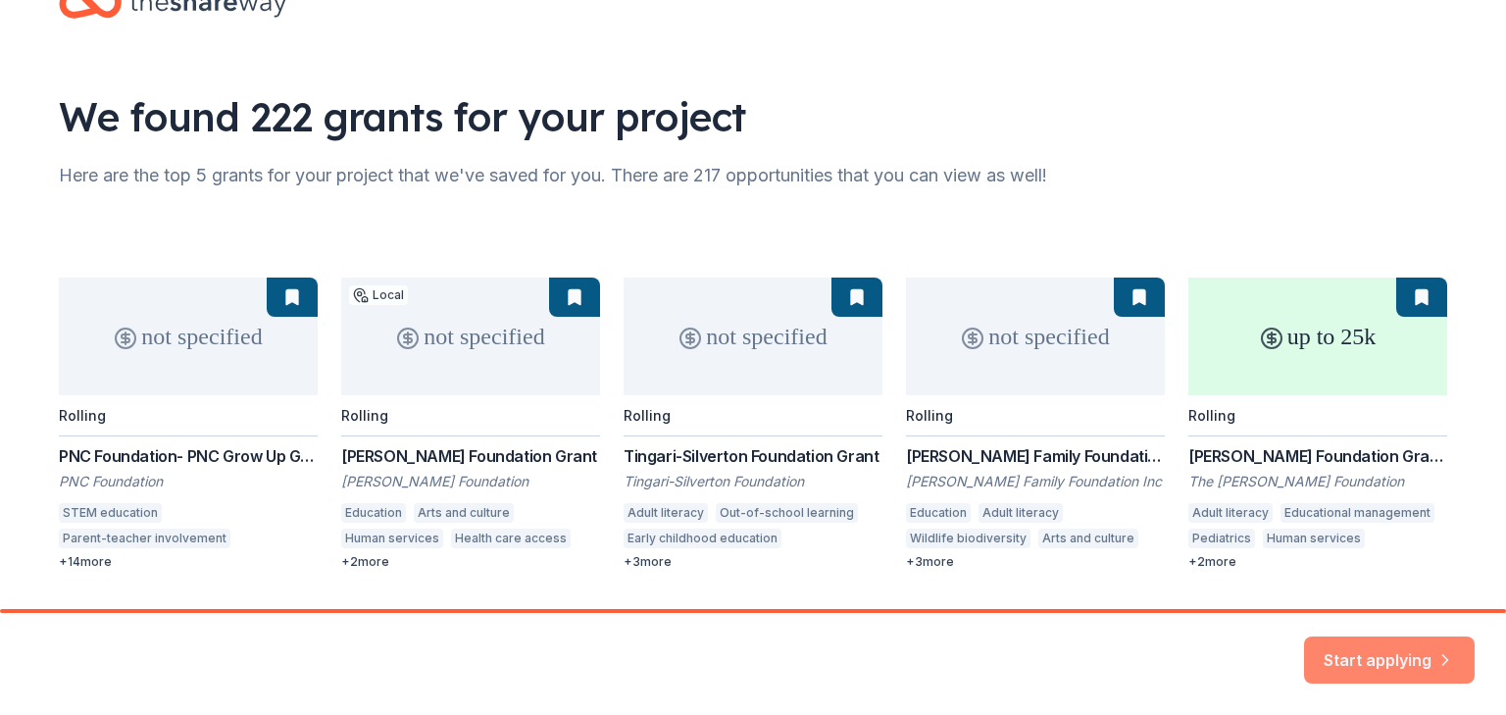
click at [1359, 648] on button "Start applying" at bounding box center [1389, 647] width 171 height 47
click at [1362, 650] on div "Start applying" at bounding box center [1389, 659] width 171 height 47
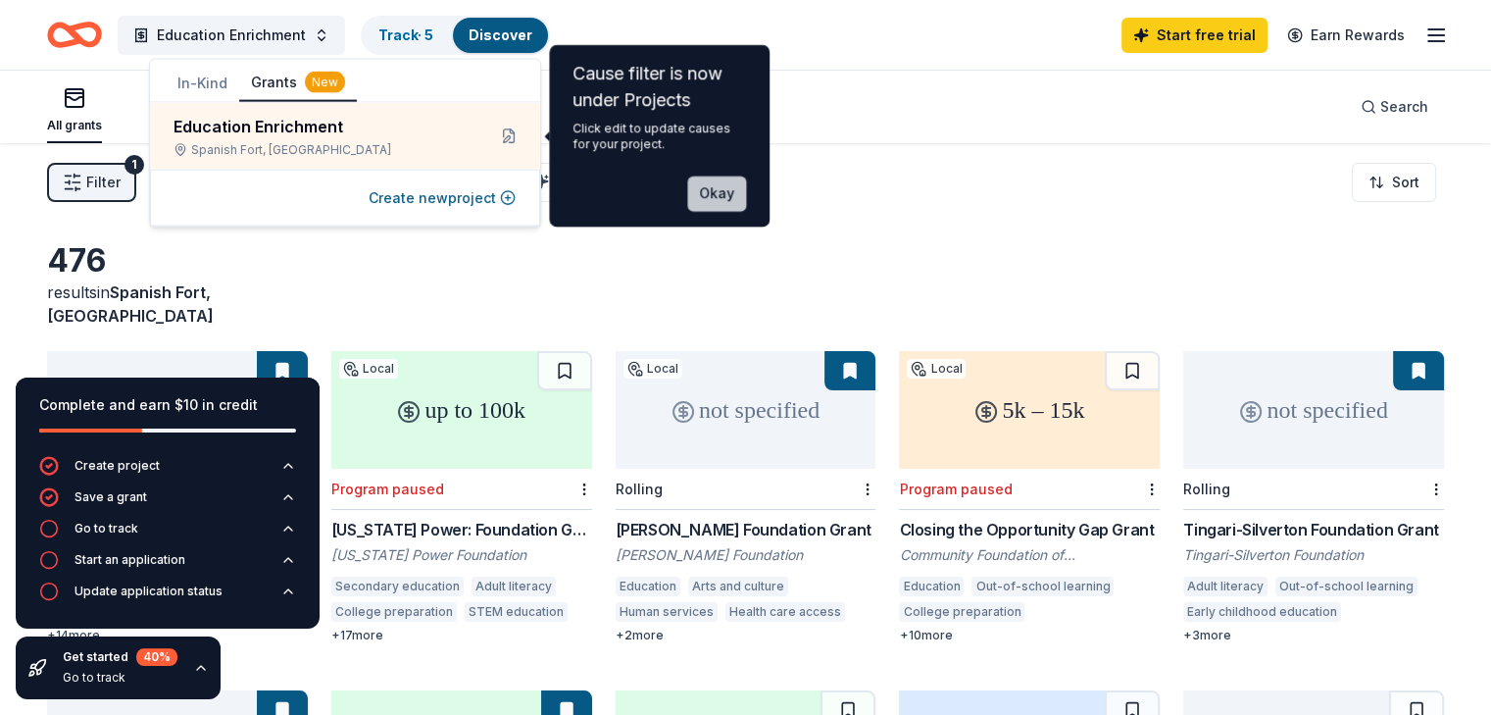
click at [710, 193] on button "Okay" at bounding box center [716, 193] width 59 height 35
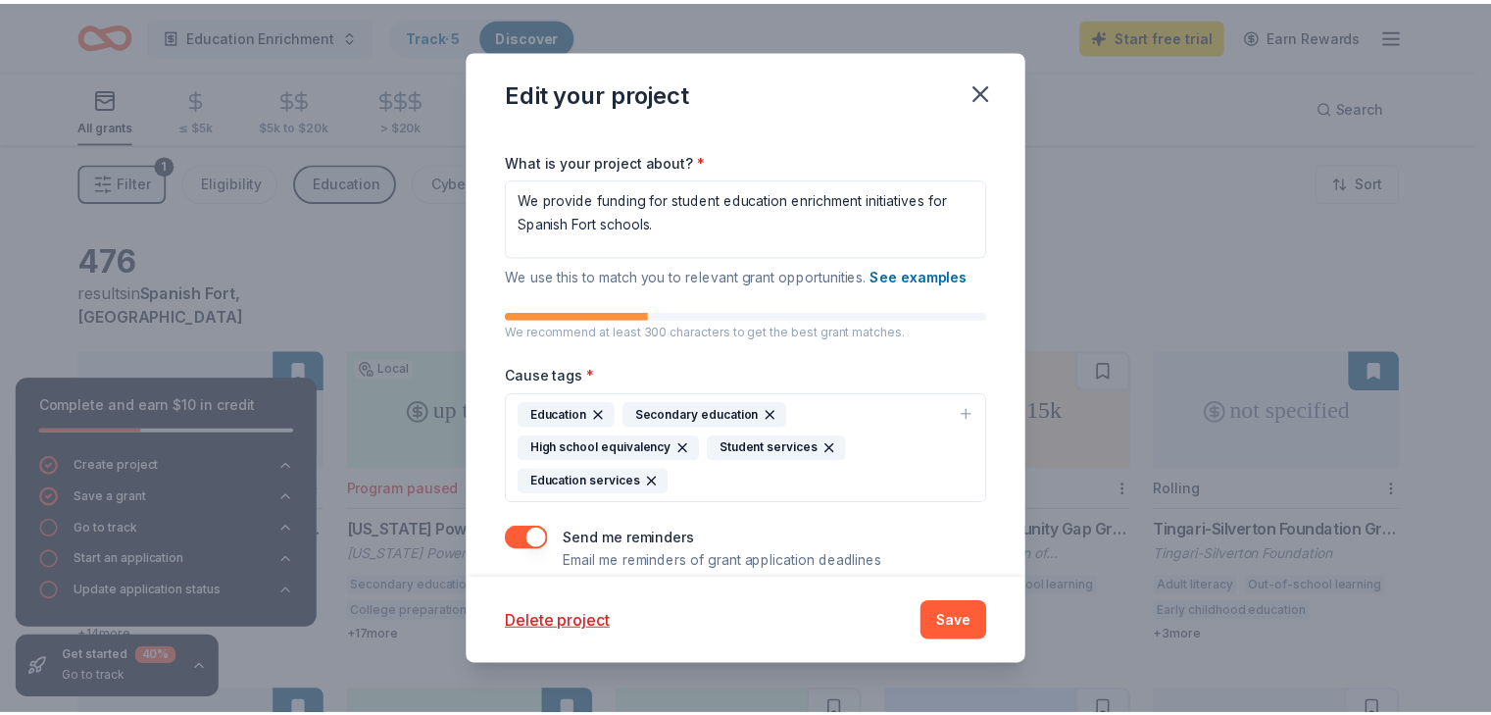
scroll to position [281, 0]
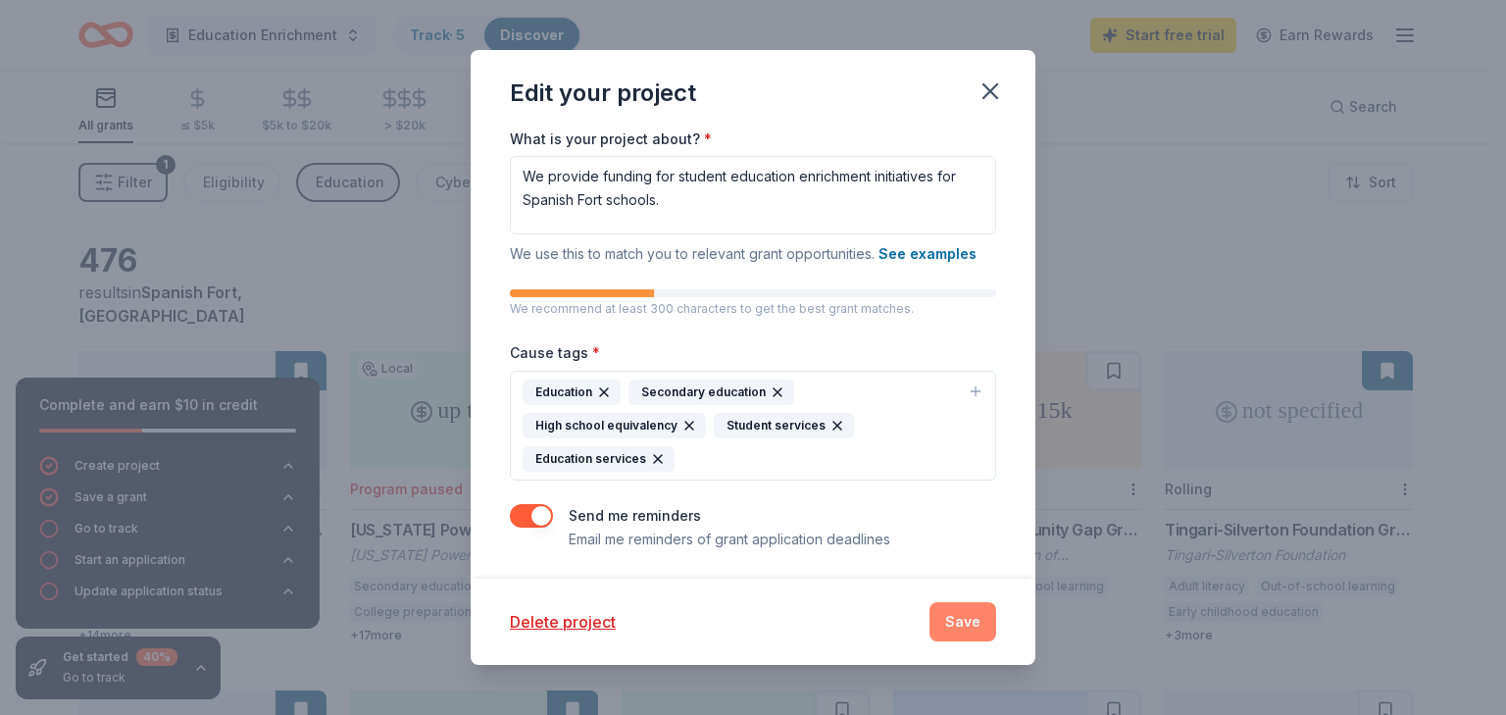
click at [970, 619] on button "Save" at bounding box center [962, 621] width 67 height 39
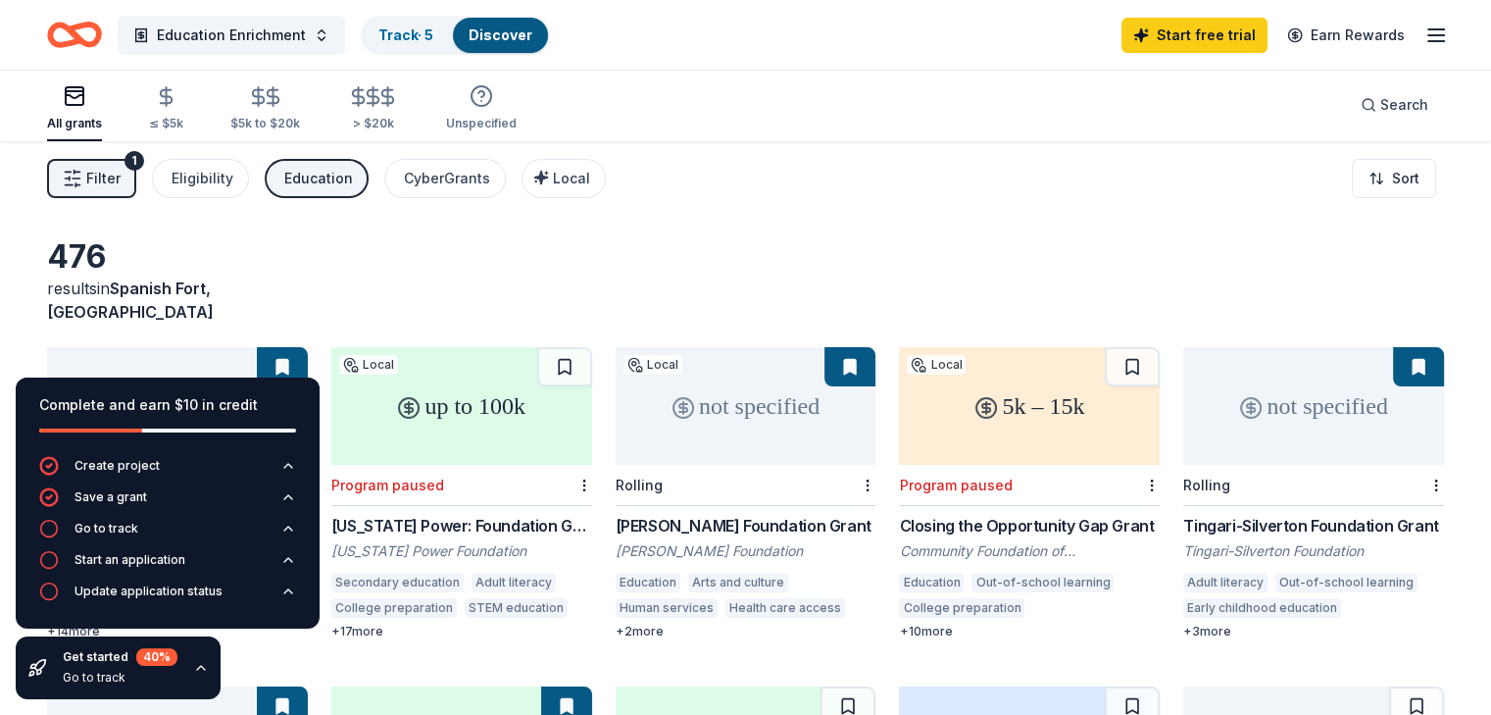
scroll to position [0, 0]
